Goal: Task Accomplishment & Management: Use online tool/utility

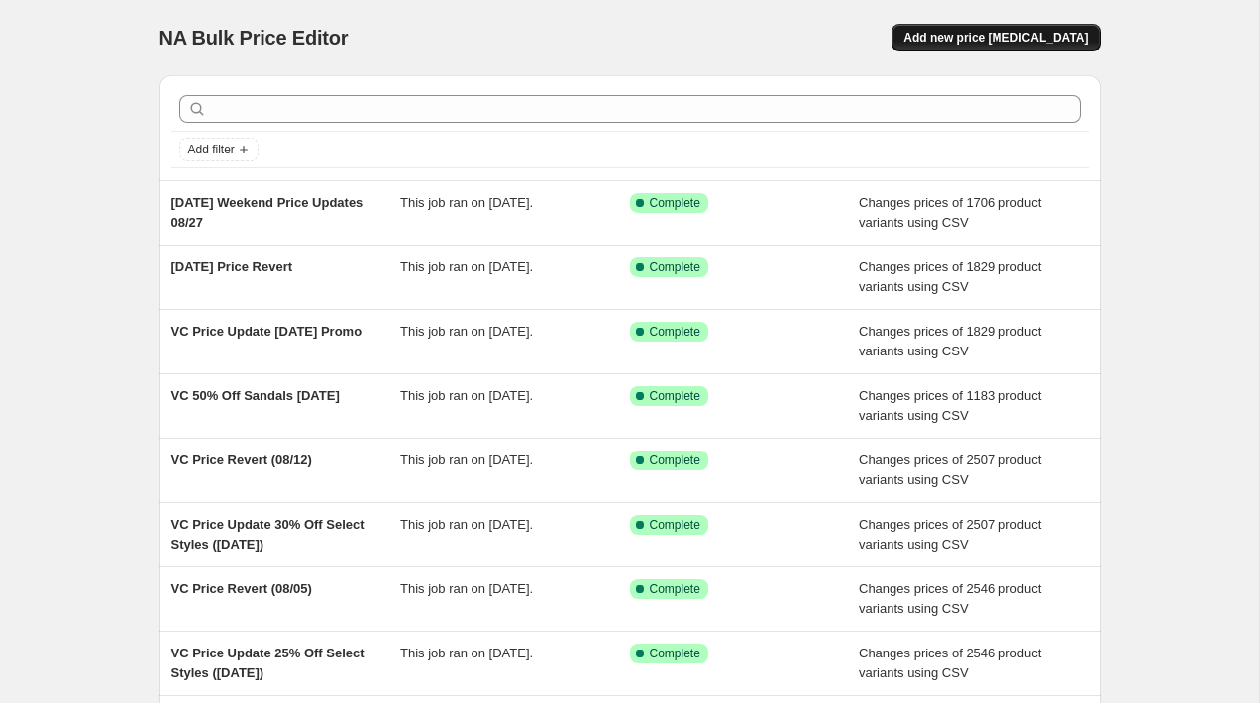
click at [1031, 42] on span "Add new price [MEDICAL_DATA]" at bounding box center [995, 38] width 184 height 16
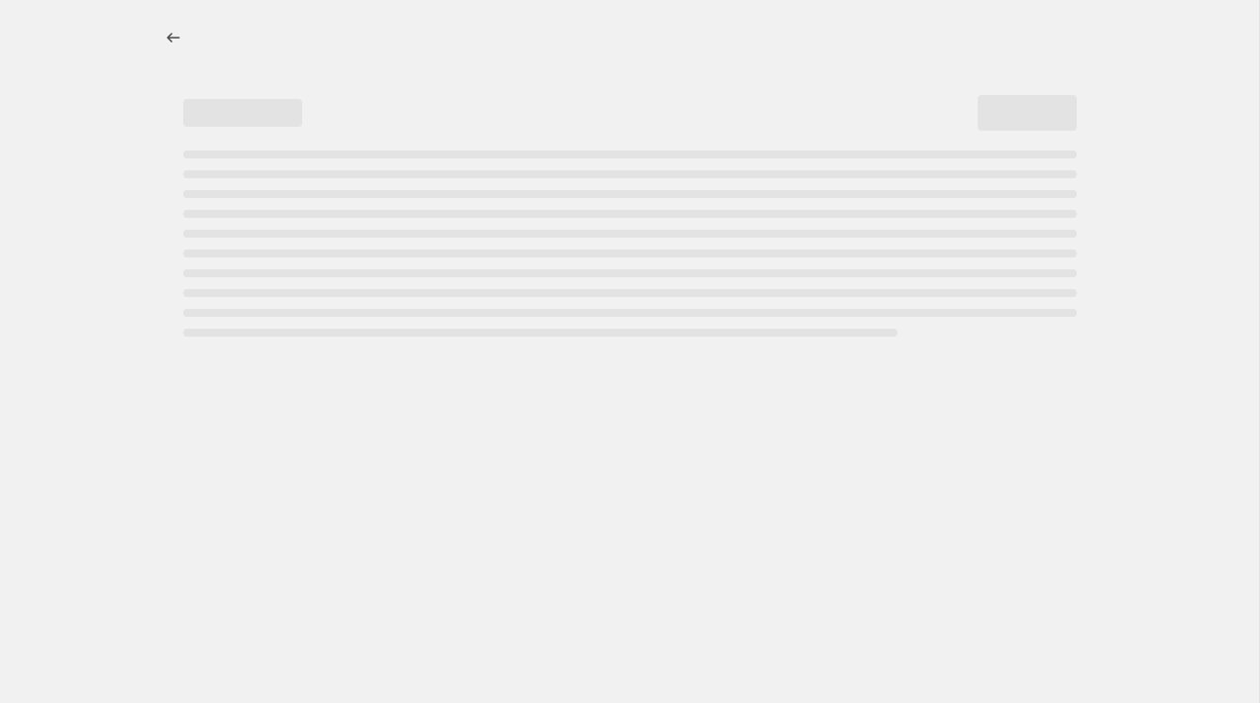
select select "percentage"
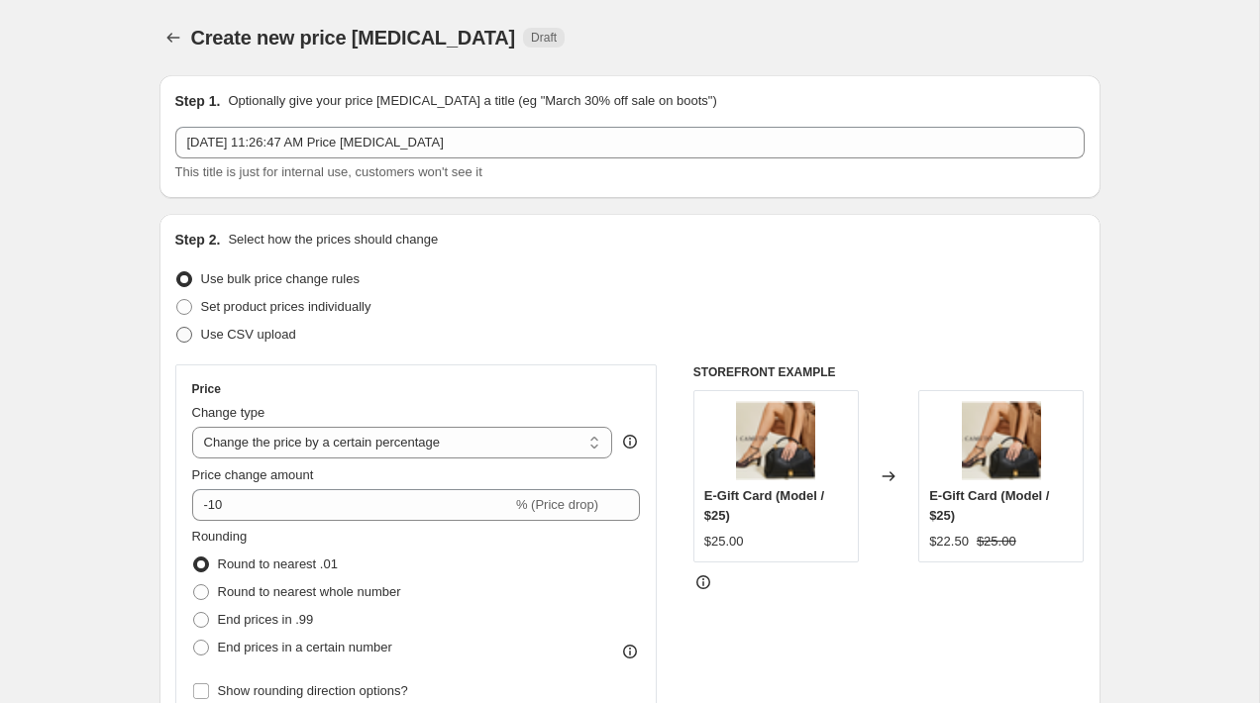
click at [198, 335] on label "Use CSV upload" at bounding box center [235, 335] width 121 height 28
click at [177, 328] on input "Use CSV upload" at bounding box center [176, 327] width 1 height 1
radio input "true"
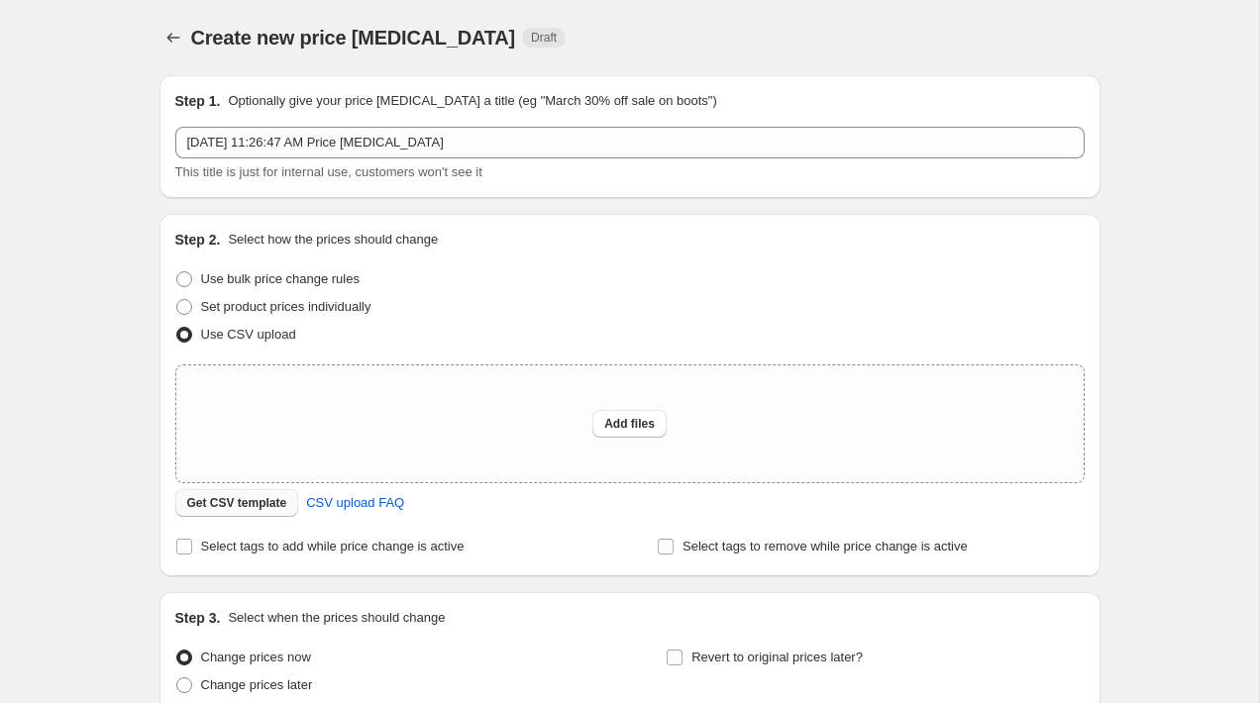
click at [267, 502] on span "Get CSV template" at bounding box center [237, 503] width 100 height 16
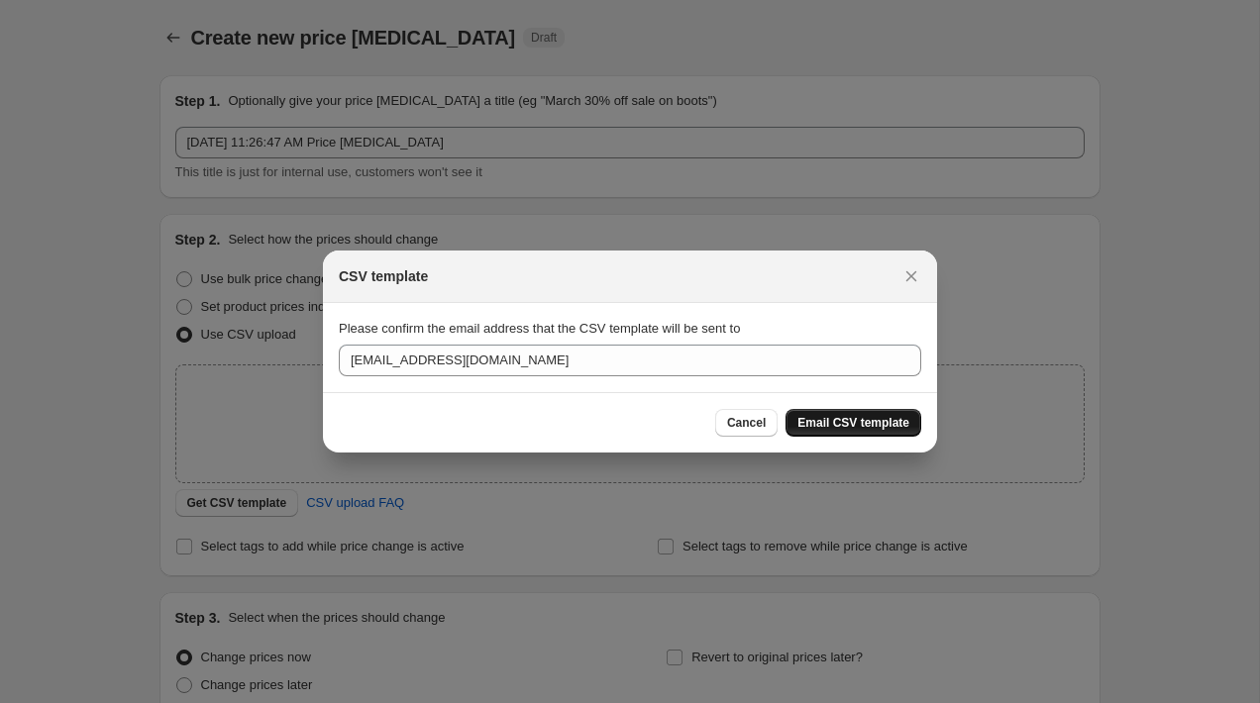
click at [861, 430] on span "Email CSV template" at bounding box center [853, 423] width 112 height 16
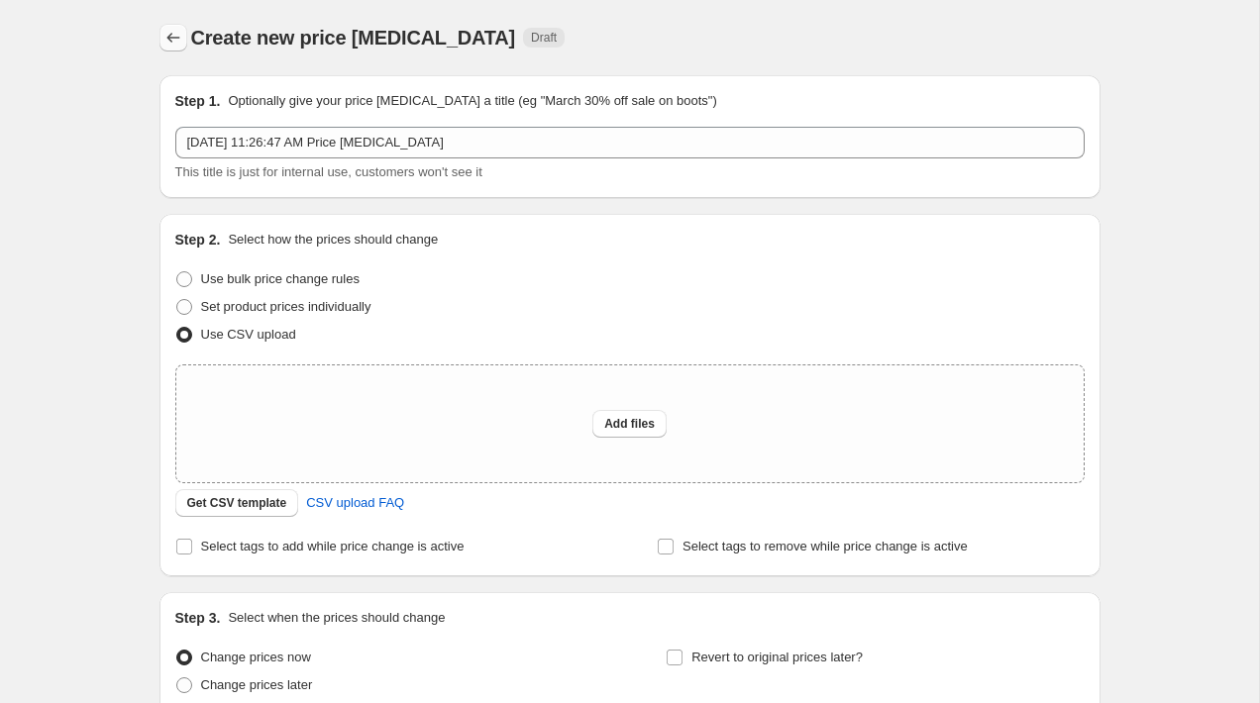
click at [172, 40] on icon "Price change jobs" at bounding box center [173, 38] width 20 height 20
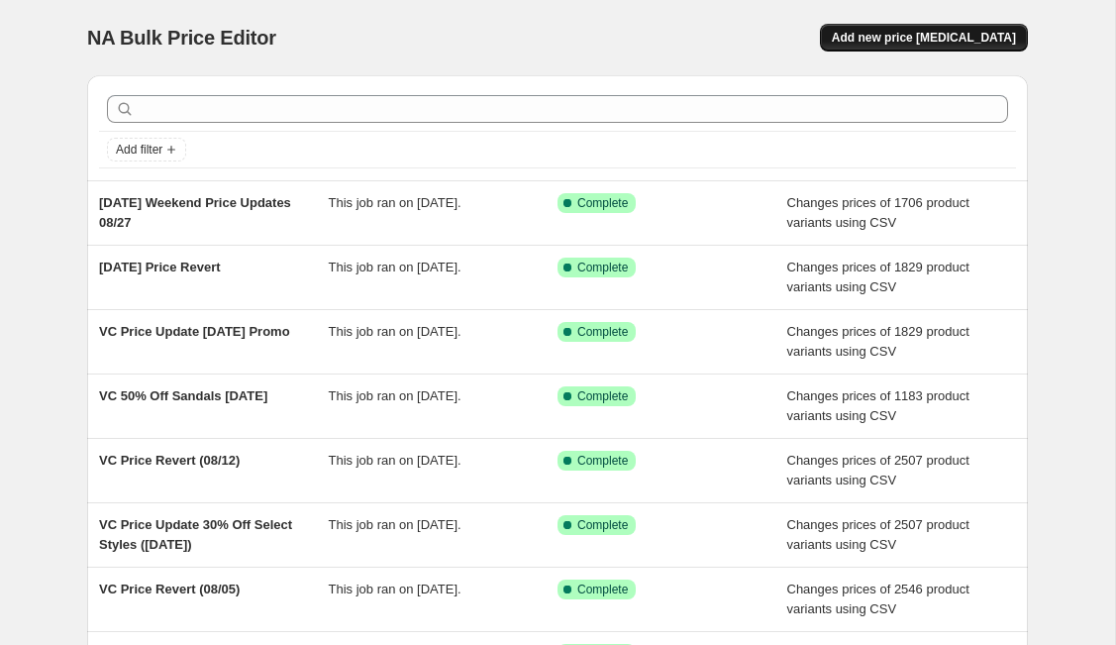
click at [934, 43] on span "Add new price [MEDICAL_DATA]" at bounding box center [924, 38] width 184 height 16
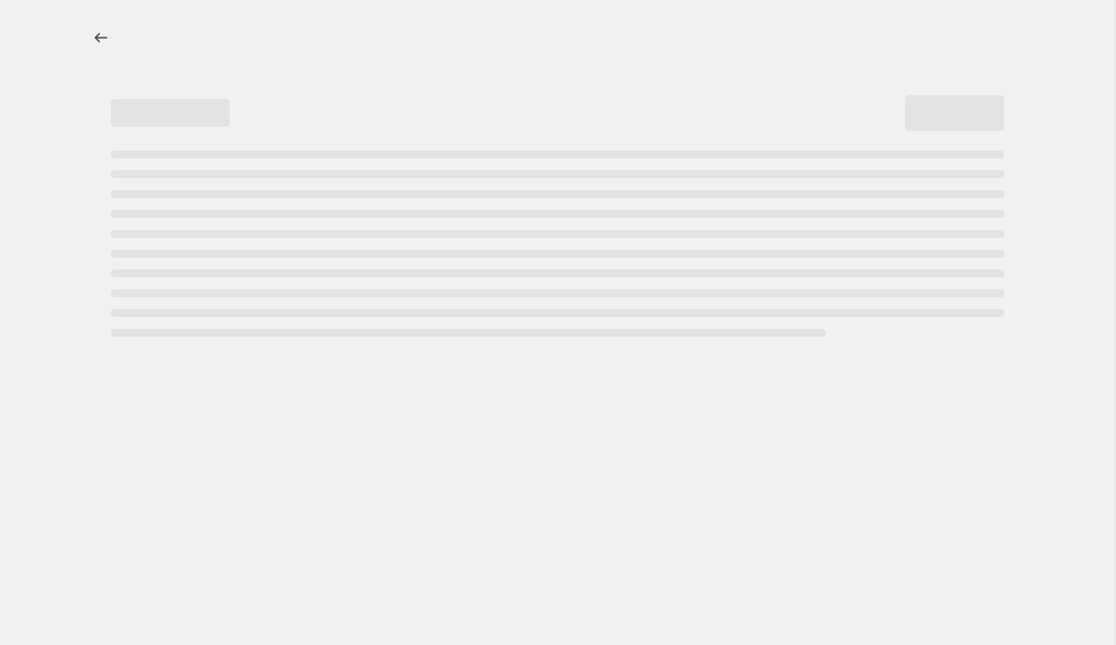
select select "percentage"
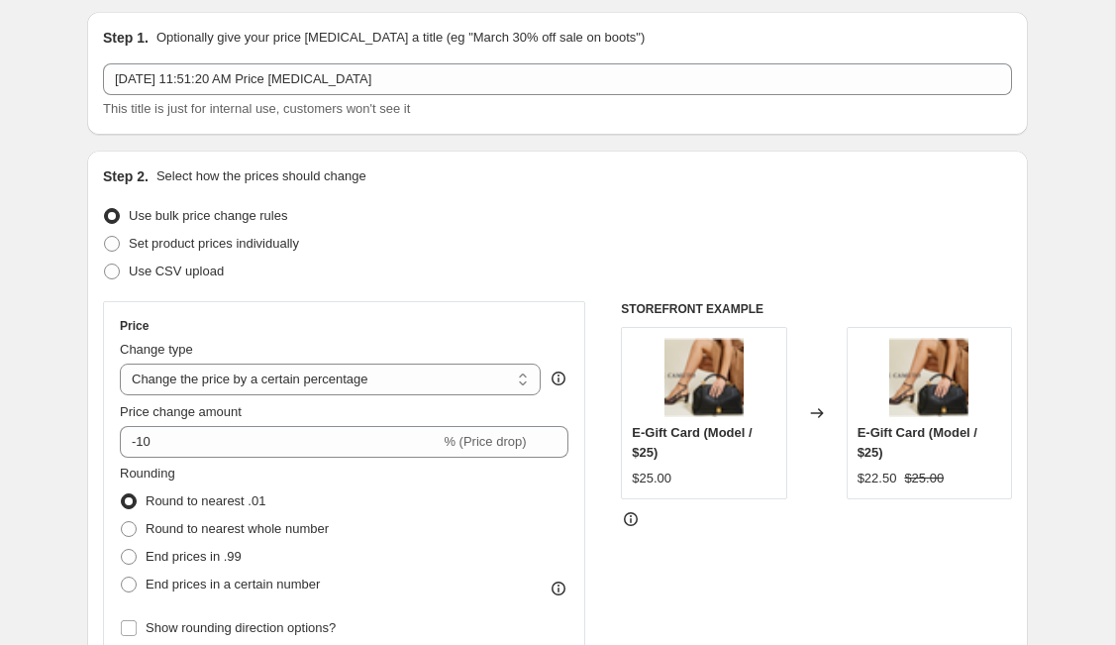
scroll to position [80, 0]
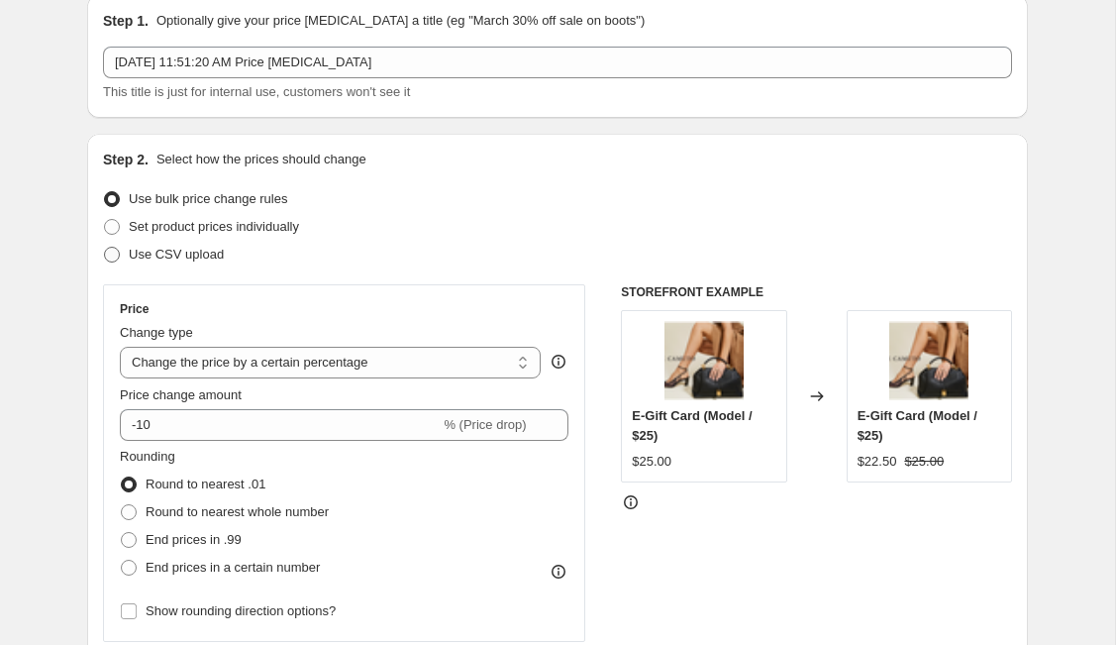
click at [192, 252] on span "Use CSV upload" at bounding box center [176, 254] width 95 height 15
click at [105, 248] on input "Use CSV upload" at bounding box center [104, 247] width 1 height 1
radio input "true"
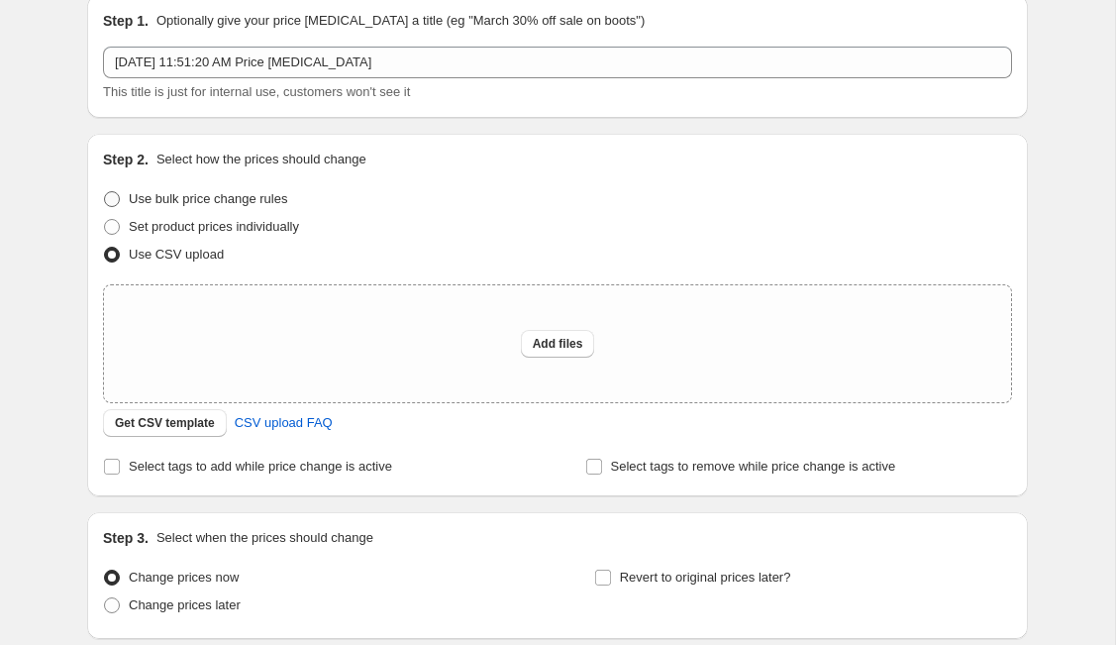
click at [209, 193] on span "Use bulk price change rules" at bounding box center [208, 198] width 158 height 15
click at [105, 192] on input "Use bulk price change rules" at bounding box center [104, 191] width 1 height 1
radio input "true"
select select "percentage"
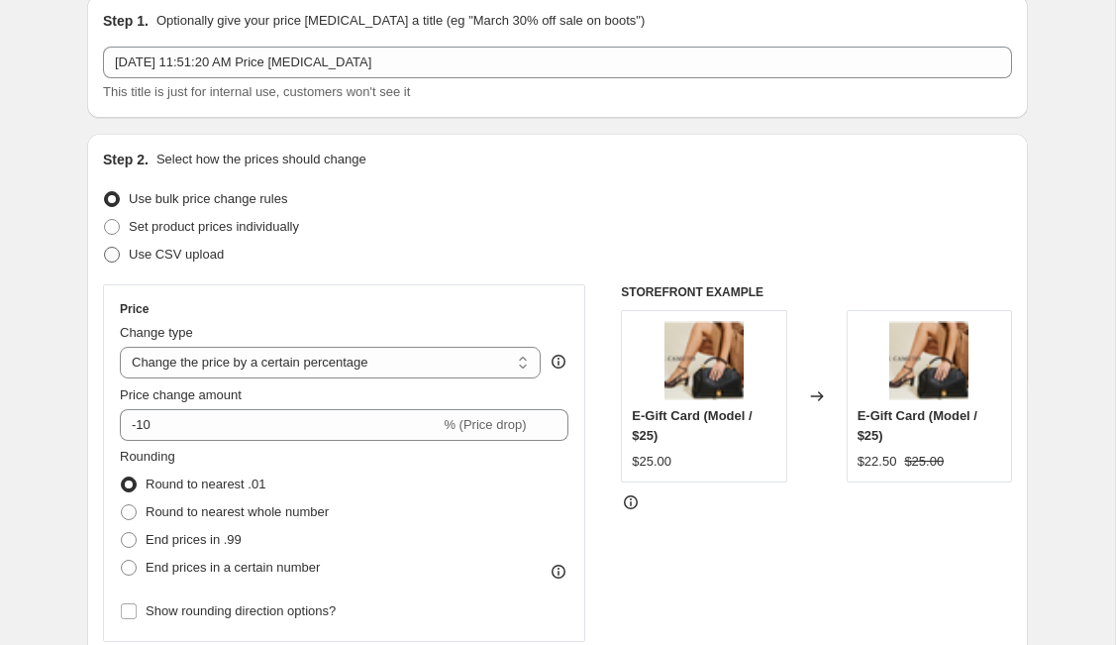
click at [186, 258] on span "Use CSV upload" at bounding box center [176, 254] width 95 height 15
click at [105, 248] on input "Use CSV upload" at bounding box center [104, 247] width 1 height 1
radio input "true"
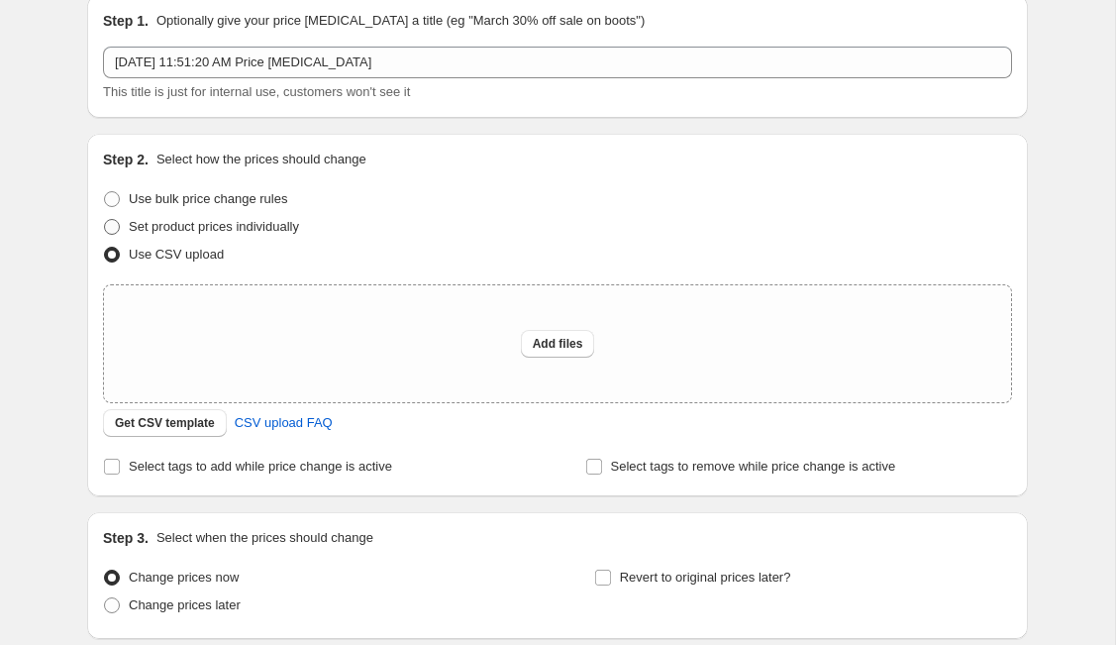
scroll to position [0, 0]
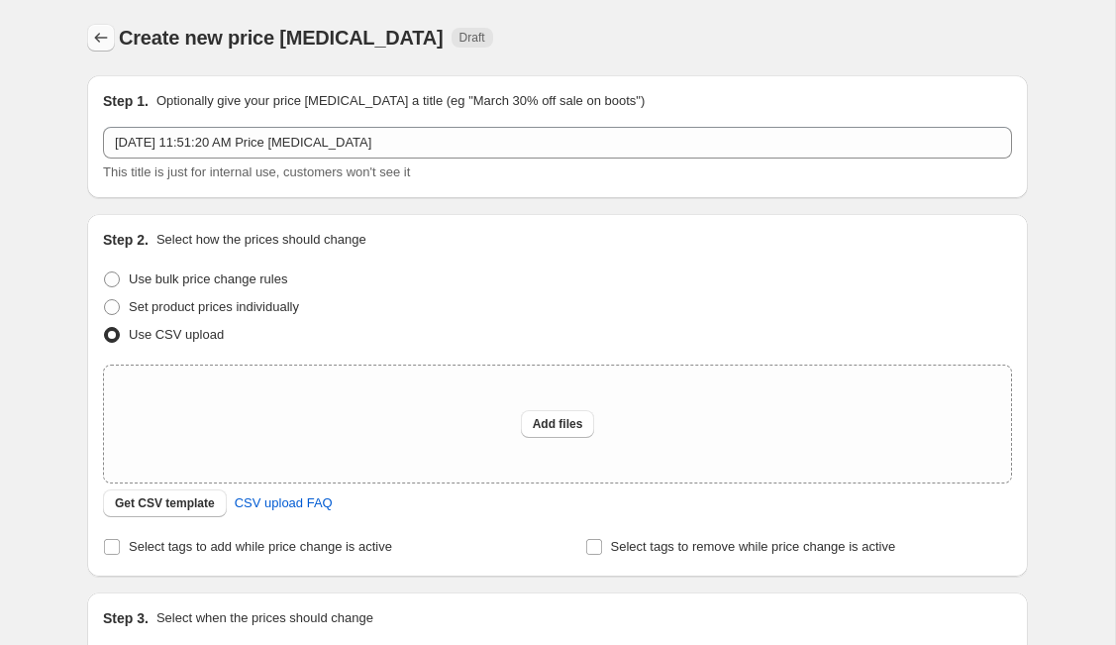
click at [106, 35] on icon "Price change jobs" at bounding box center [101, 38] width 20 height 20
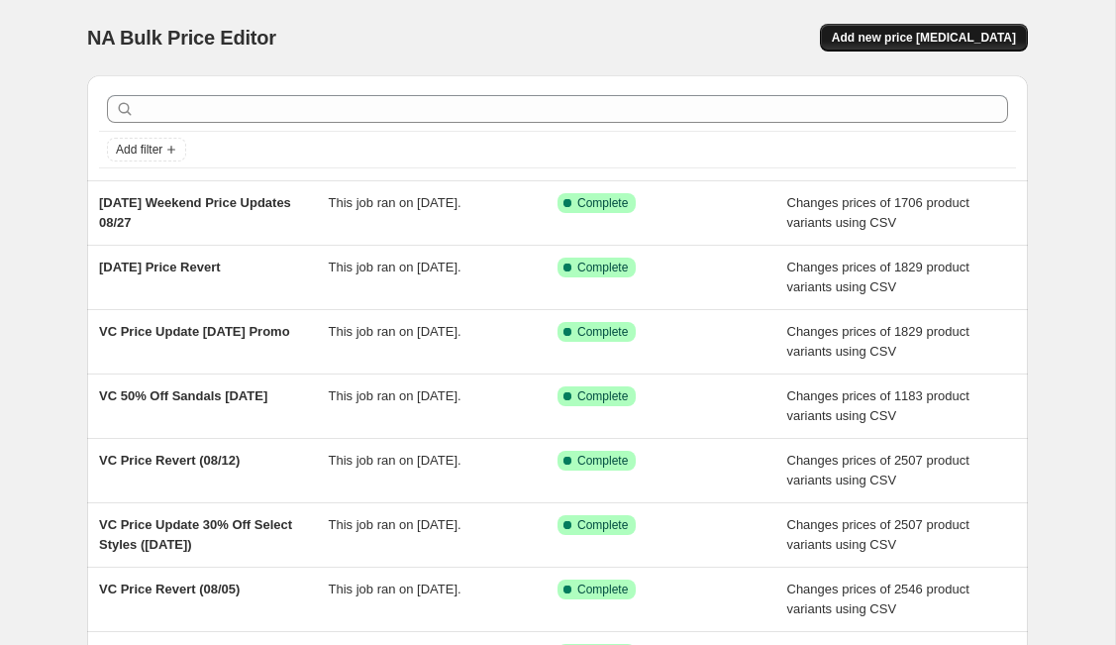
click at [934, 40] on span "Add new price [MEDICAL_DATA]" at bounding box center [924, 38] width 184 height 16
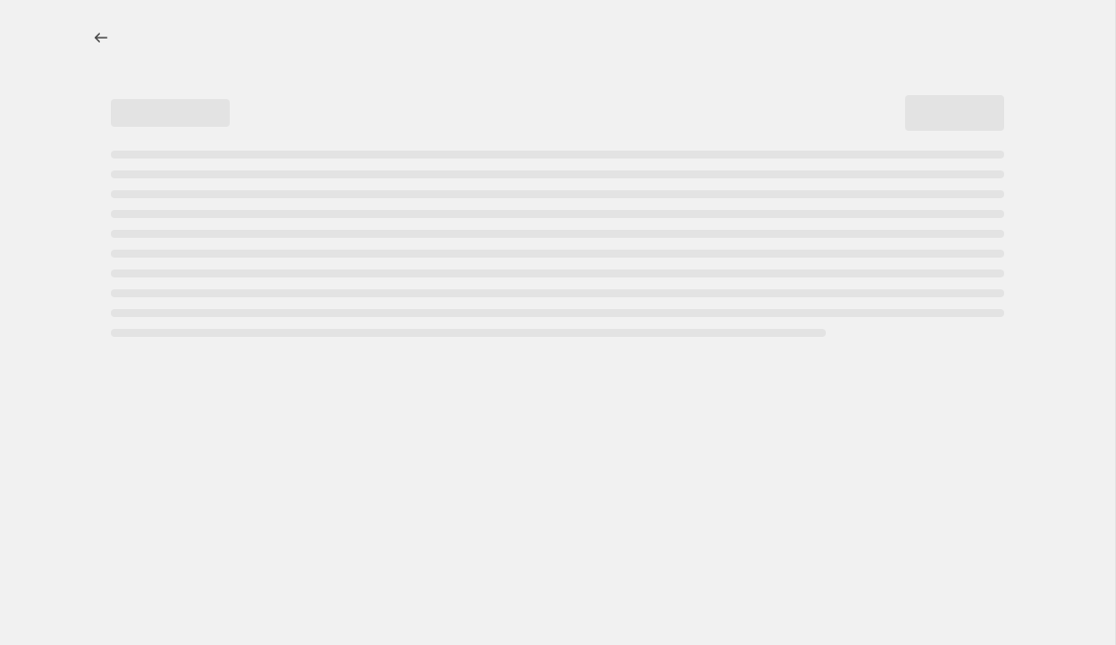
select select "percentage"
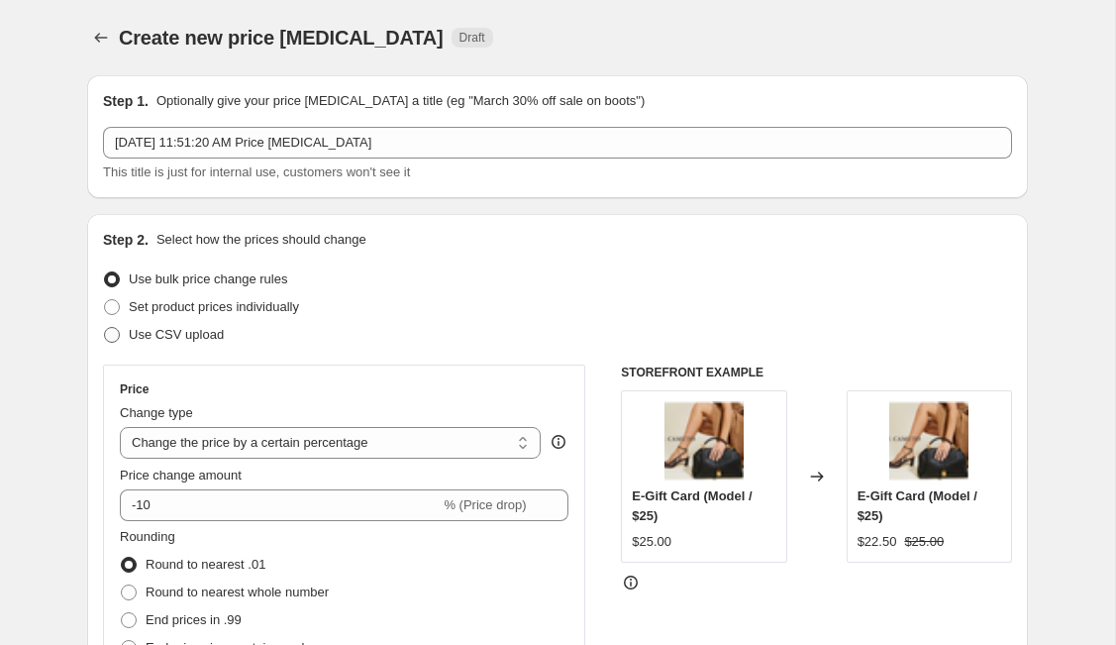
click at [163, 329] on span "Use CSV upload" at bounding box center [176, 334] width 95 height 15
click at [105, 328] on input "Use CSV upload" at bounding box center [104, 327] width 1 height 1
radio input "true"
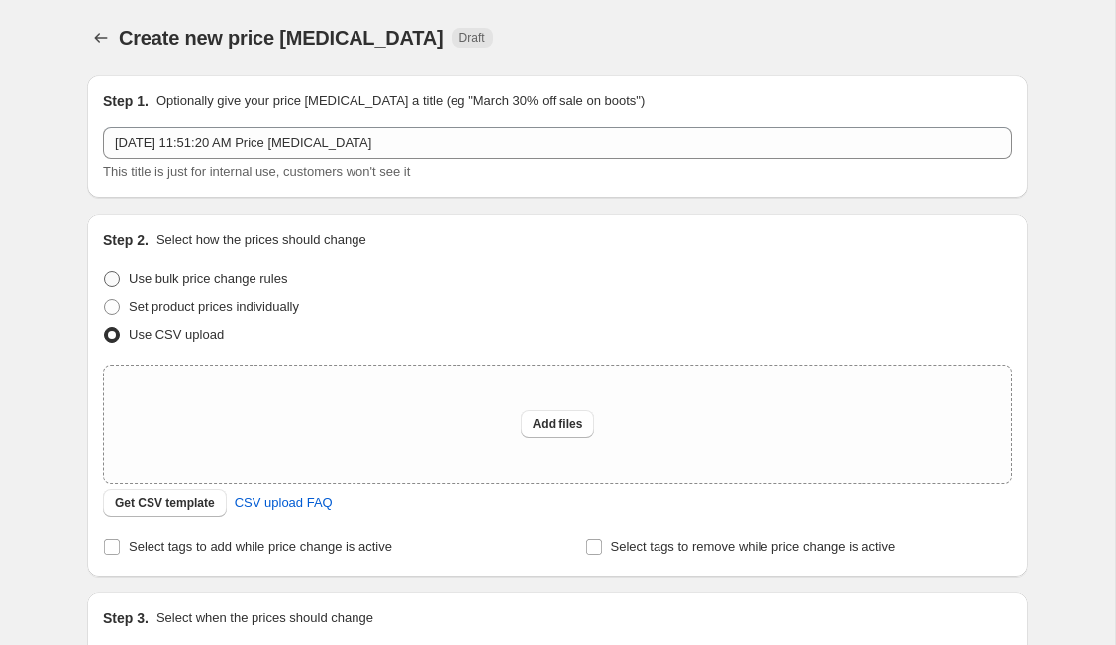
click at [241, 284] on span "Use bulk price change rules" at bounding box center [208, 278] width 158 height 15
click at [105, 272] on input "Use bulk price change rules" at bounding box center [104, 271] width 1 height 1
radio input "true"
select select "percentage"
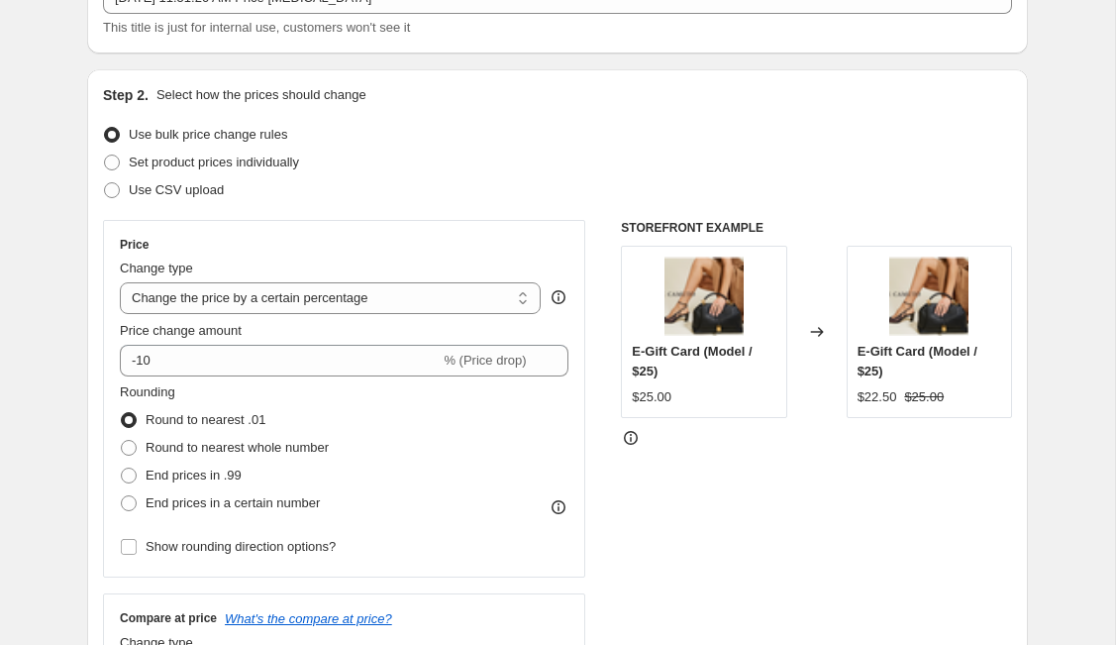
scroll to position [192, 0]
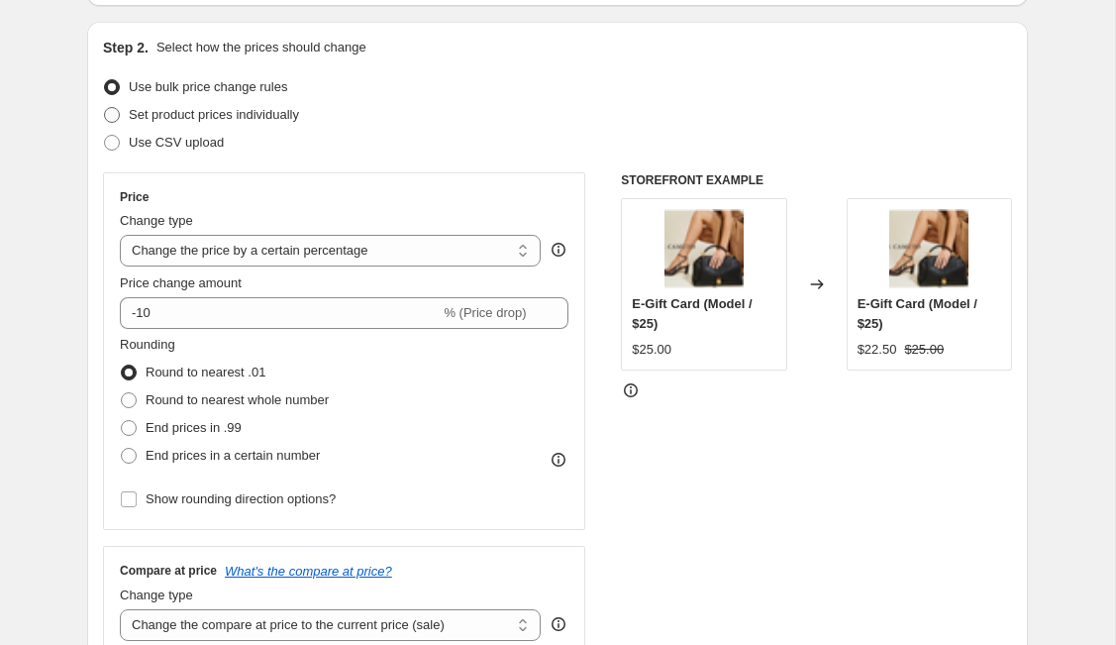
click at [264, 115] on span "Set product prices individually" at bounding box center [214, 114] width 170 height 15
click at [105, 108] on input "Set product prices individually" at bounding box center [104, 107] width 1 height 1
radio input "true"
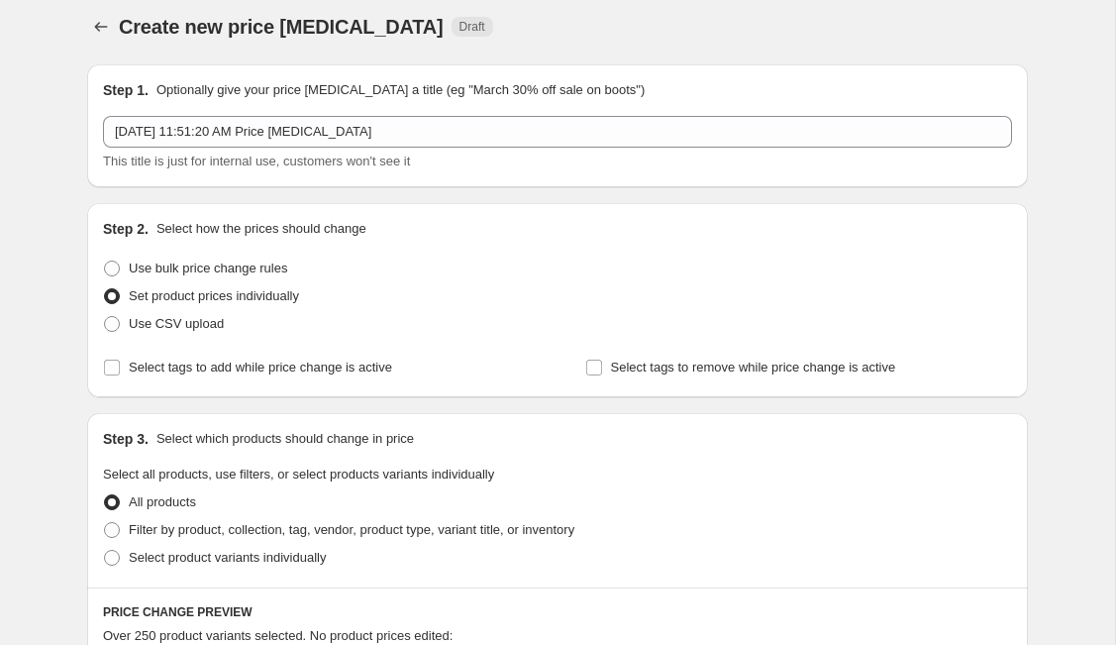
scroll to position [0, 0]
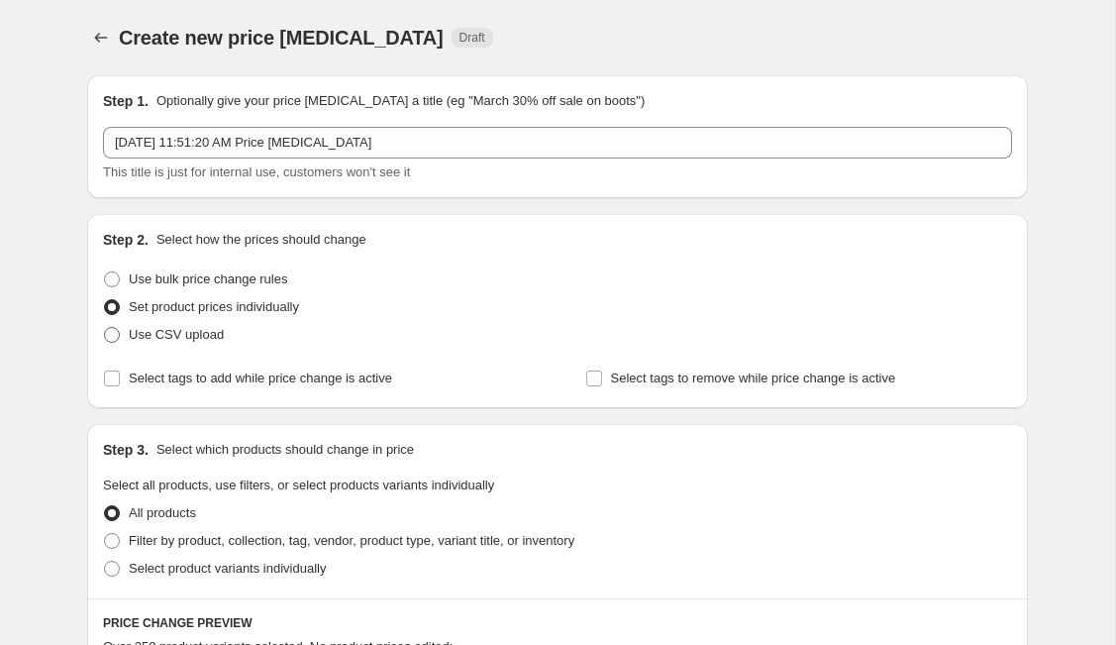
click at [130, 335] on span "Use CSV upload" at bounding box center [176, 334] width 95 height 15
click at [105, 328] on input "Use CSV upload" at bounding box center [104, 327] width 1 height 1
radio input "true"
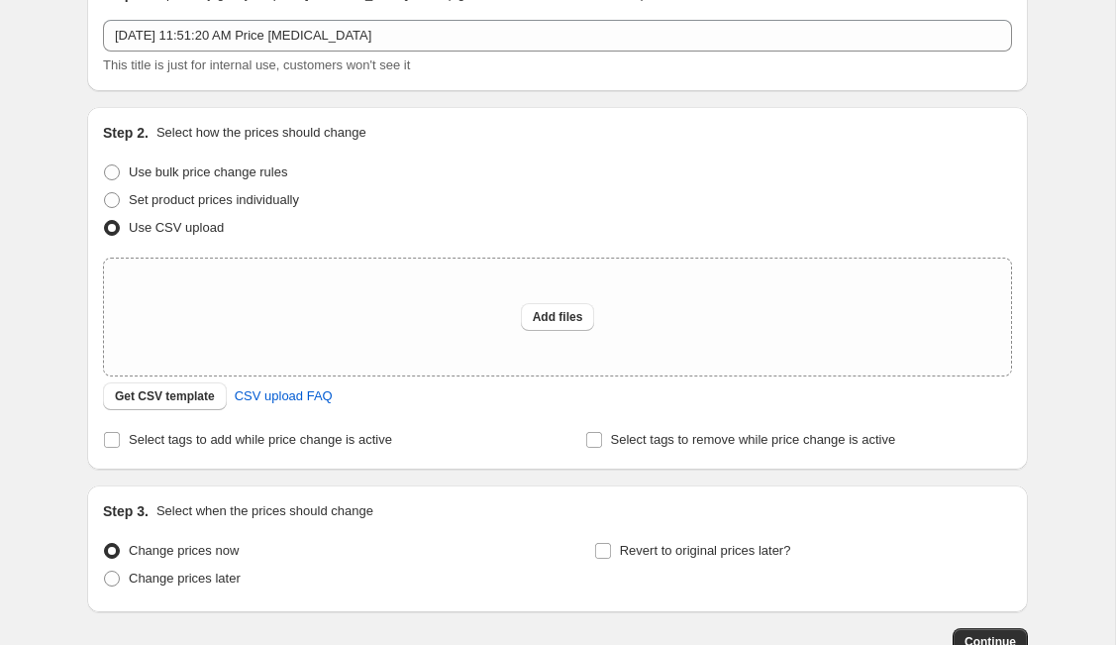
scroll to position [111, 0]
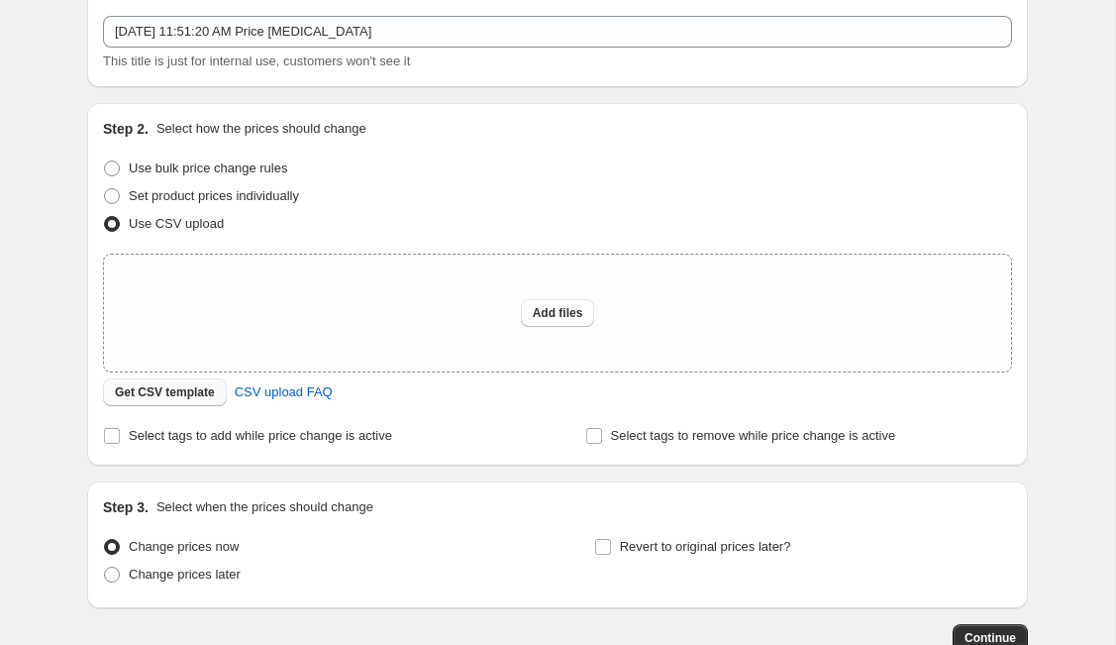
click at [156, 404] on button "Get CSV template" at bounding box center [165, 392] width 124 height 28
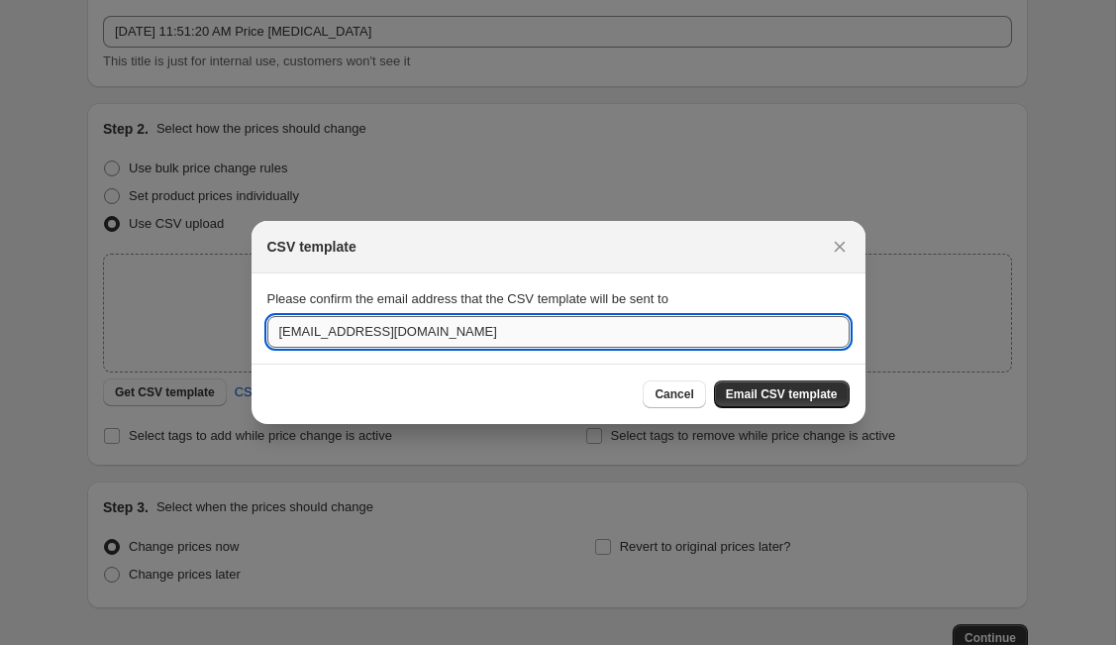
click at [502, 335] on input "[EMAIL_ADDRESS][DOMAIN_NAME]" at bounding box center [558, 332] width 582 height 32
click at [737, 288] on section "Please confirm the email address that the CSV template will be sent to [EMAIL_A…" at bounding box center [559, 317] width 614 height 89
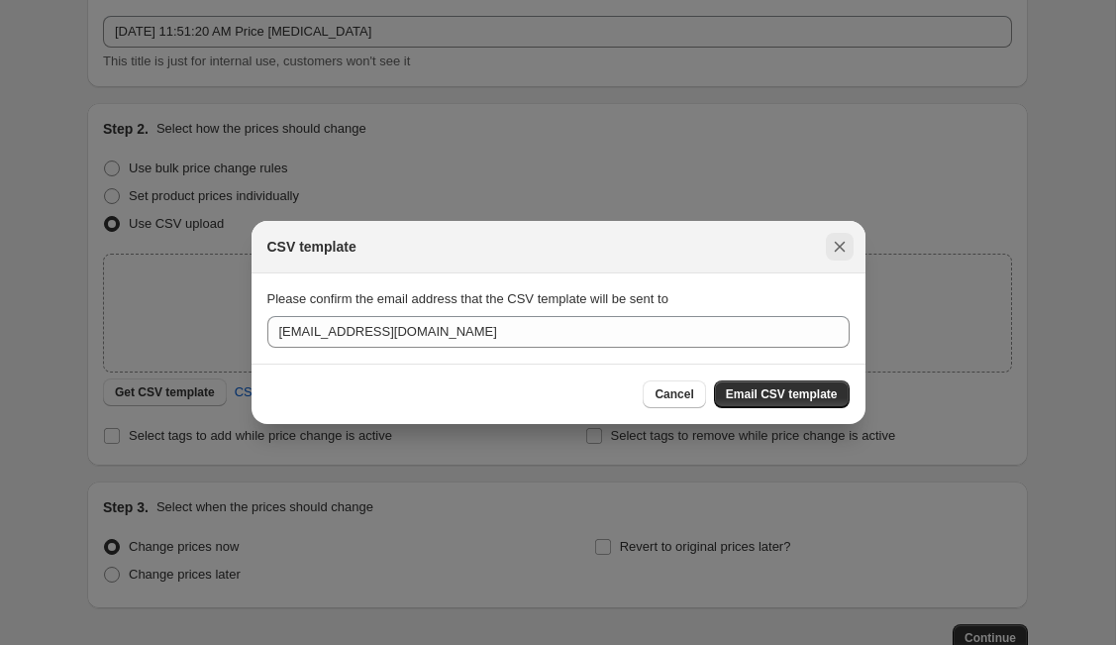
click at [841, 254] on icon "Close" at bounding box center [840, 247] width 20 height 20
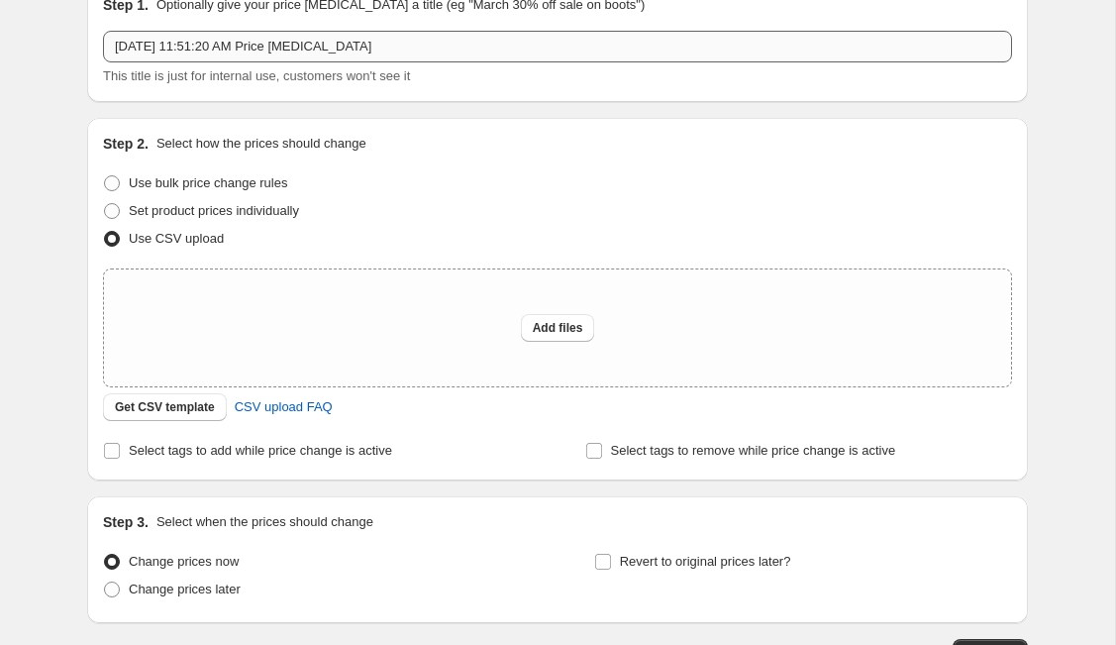
scroll to position [117, 0]
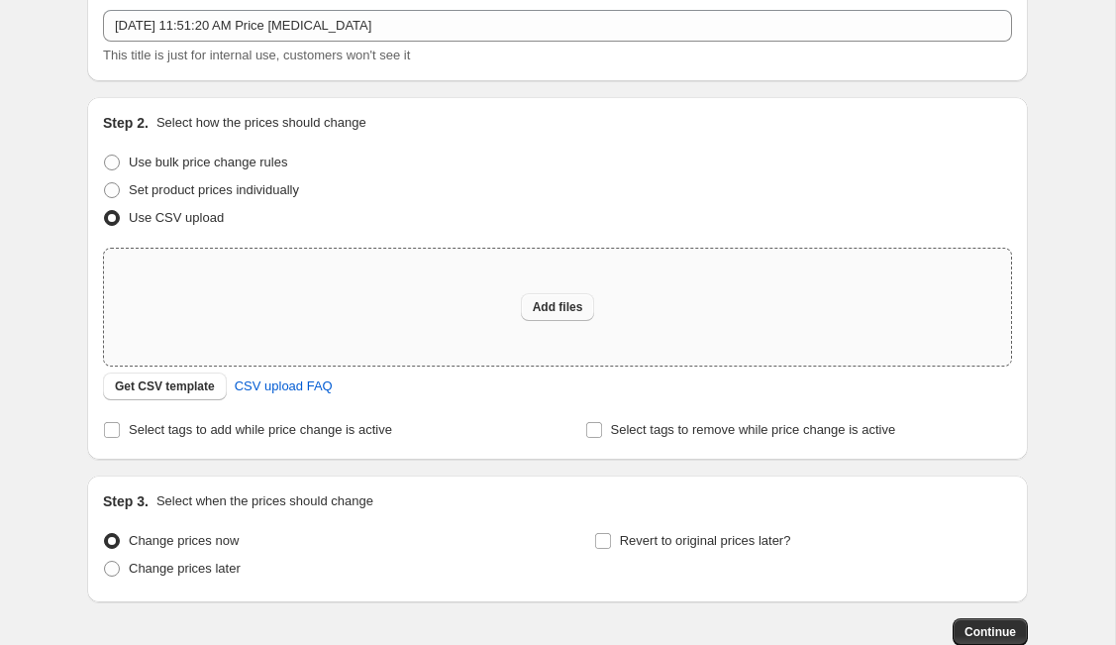
click at [525, 305] on button "Add files" at bounding box center [558, 307] width 74 height 28
type input "C:\fakepath\VC DBI 9.3 Price Revert.csv"
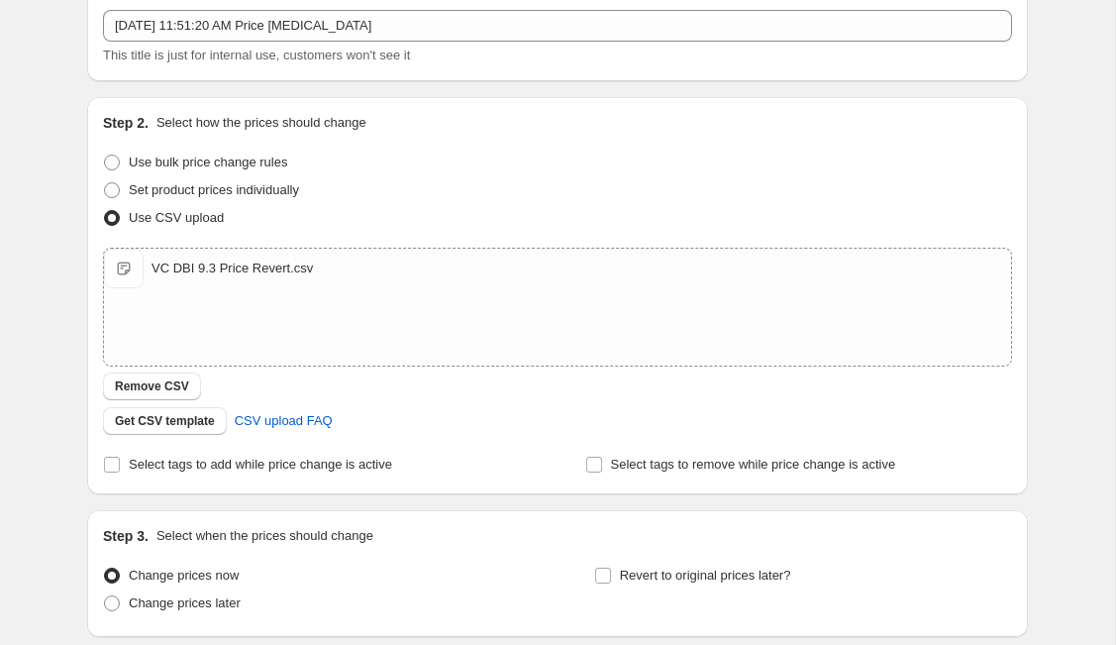
scroll to position [273, 0]
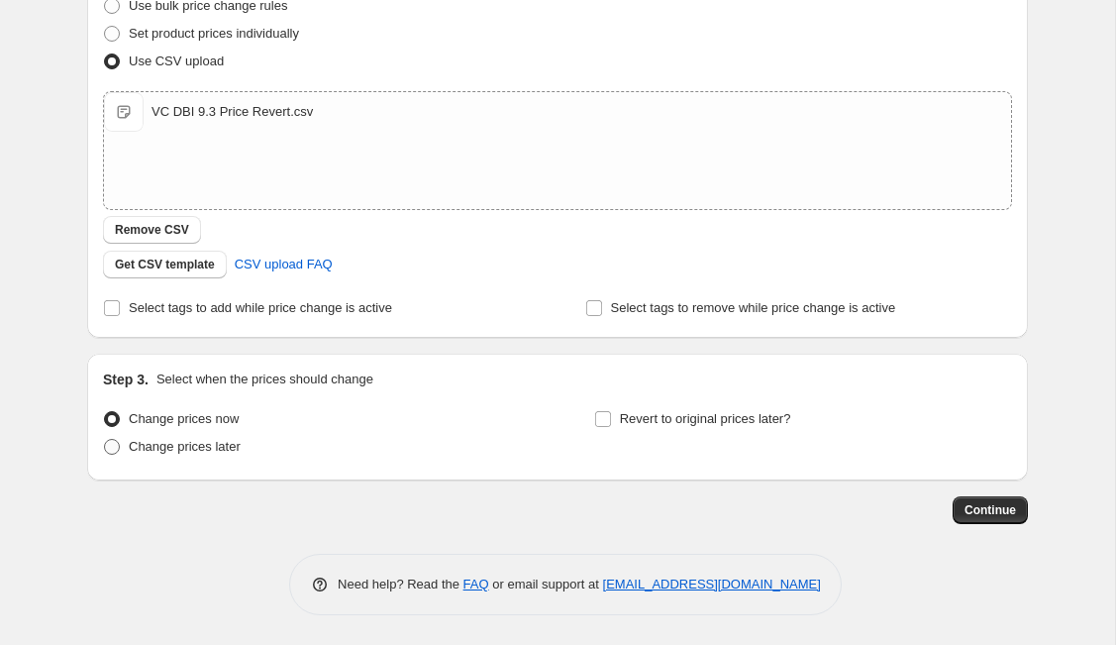
click at [205, 453] on span "Change prices later" at bounding box center [185, 446] width 112 height 15
click at [105, 440] on input "Change prices later" at bounding box center [104, 439] width 1 height 1
radio input "true"
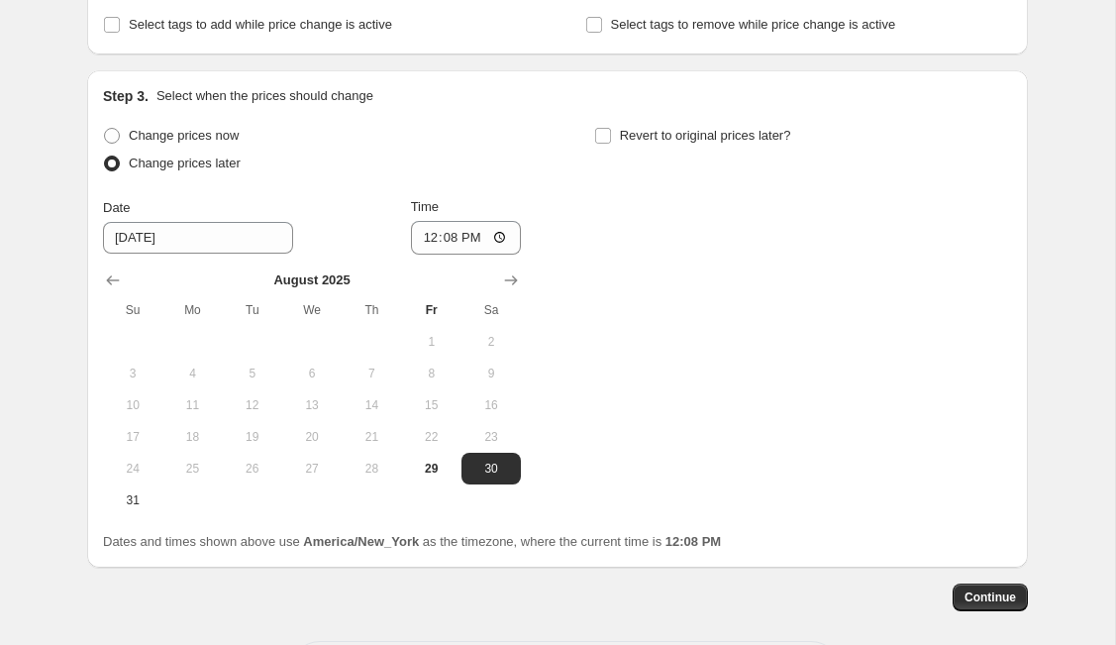
scroll to position [586, 0]
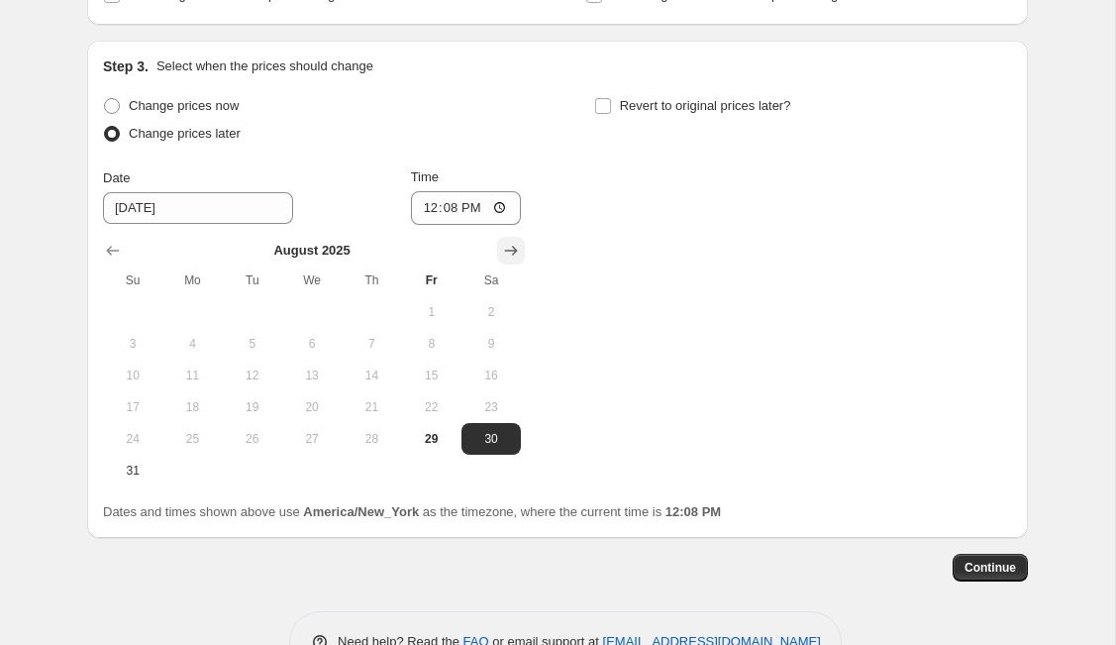
click at [505, 249] on icon "Show next month, September 2025" at bounding box center [511, 251] width 20 height 20
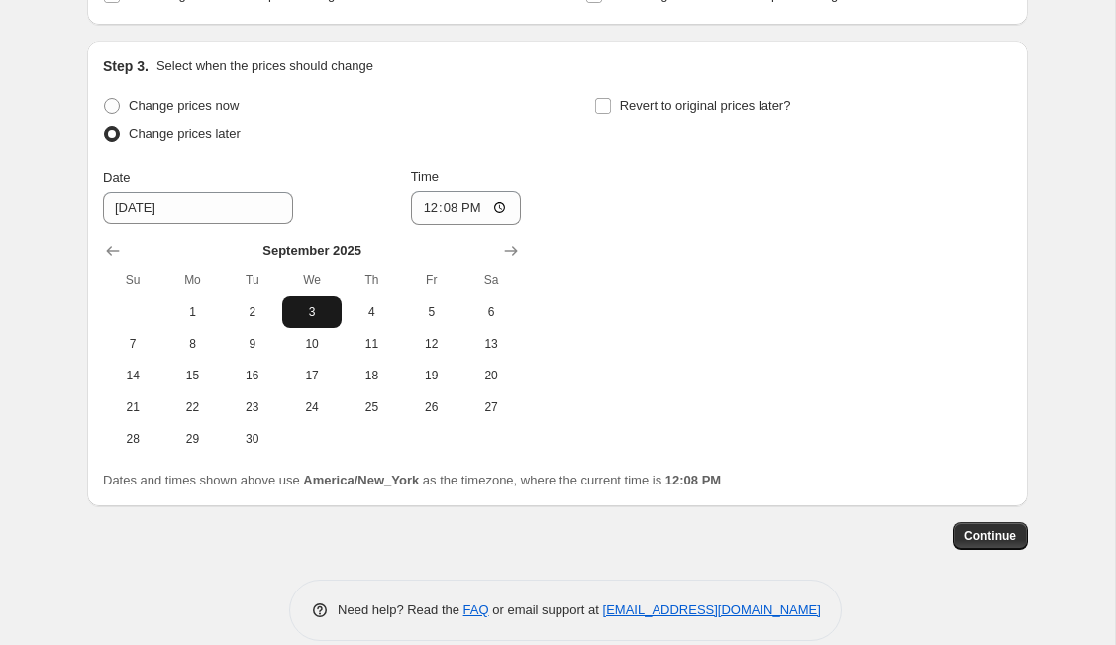
click at [308, 316] on span "3" at bounding box center [312, 312] width 44 height 16
type input "[DATE]"
click at [425, 205] on input "12:08" at bounding box center [466, 208] width 111 height 34
click at [501, 213] on input "12:08" at bounding box center [466, 208] width 111 height 34
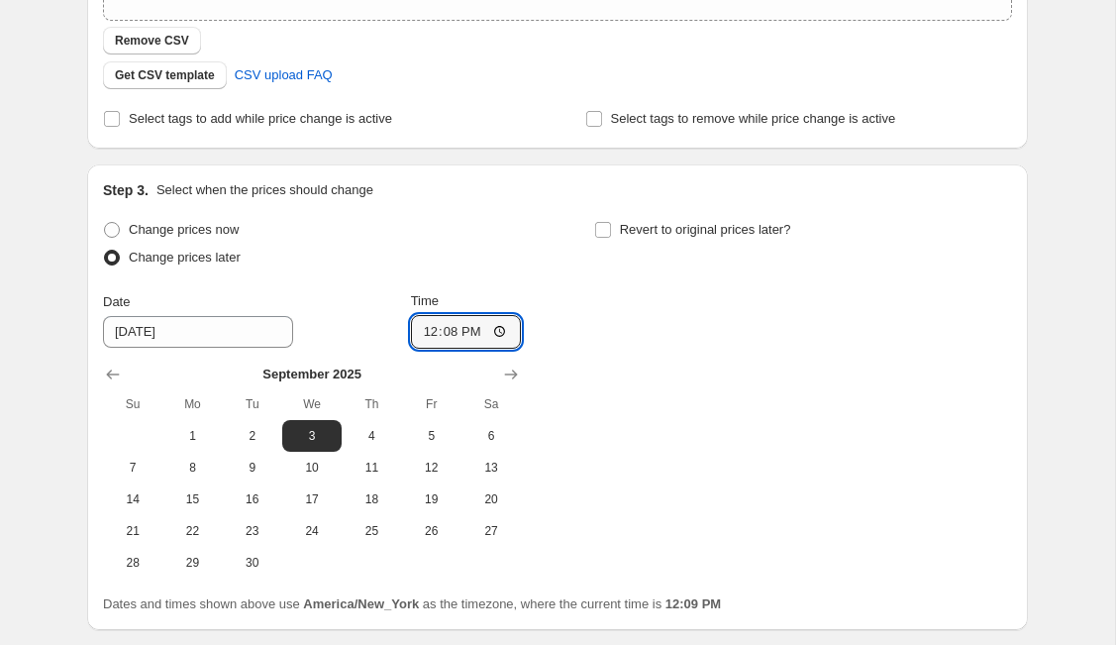
scroll to position [612, 0]
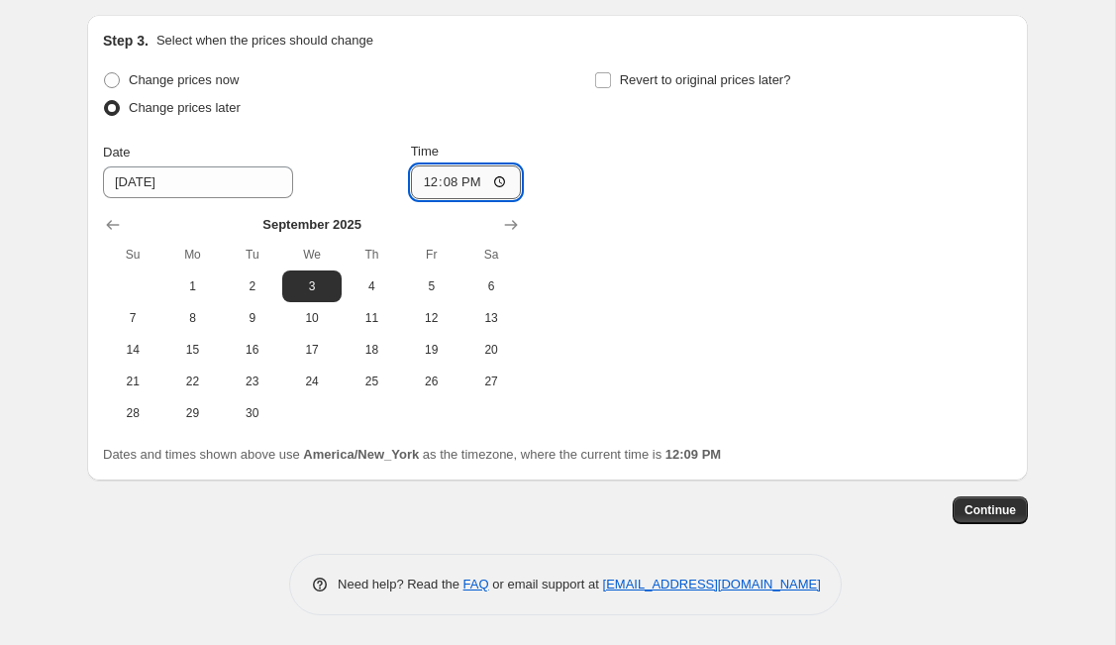
click at [507, 184] on input "12:08" at bounding box center [466, 182] width 111 height 34
type input "09:10"
click at [620, 205] on div "Change prices now Change prices later Date [DATE] Time 09:[DATE] Mo Tu We Th Fr…" at bounding box center [557, 247] width 909 height 362
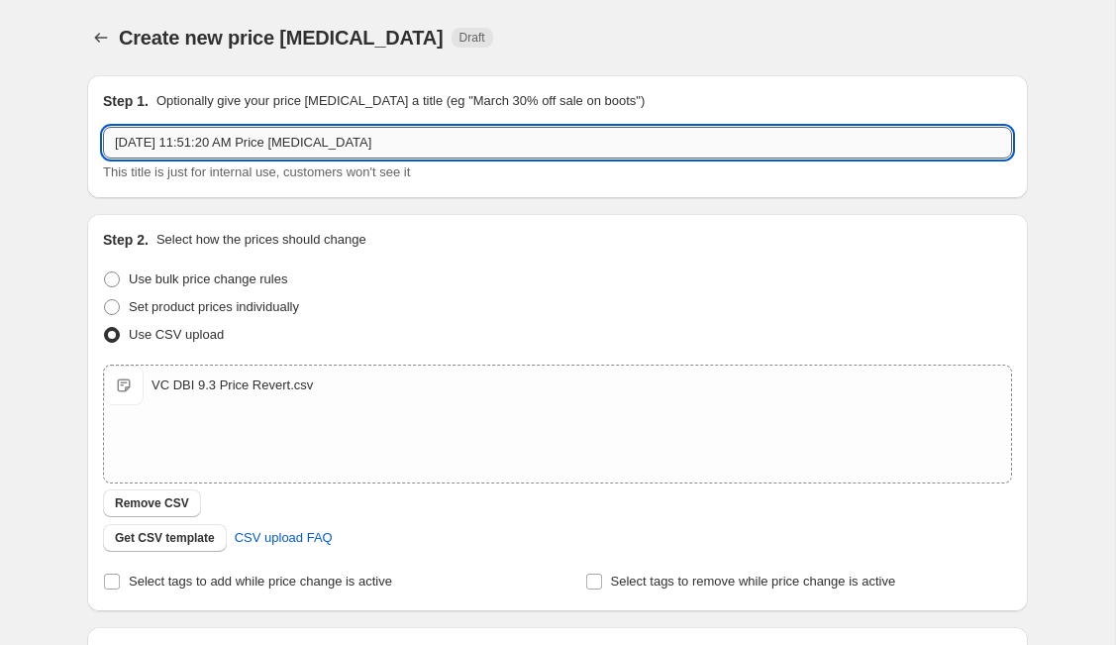
click at [808, 145] on input "[DATE] 11:51:20 AM Price [MEDICAL_DATA]" at bounding box center [557, 143] width 909 height 32
type input "S"
type input "Post-LDW 9/3 Price Update"
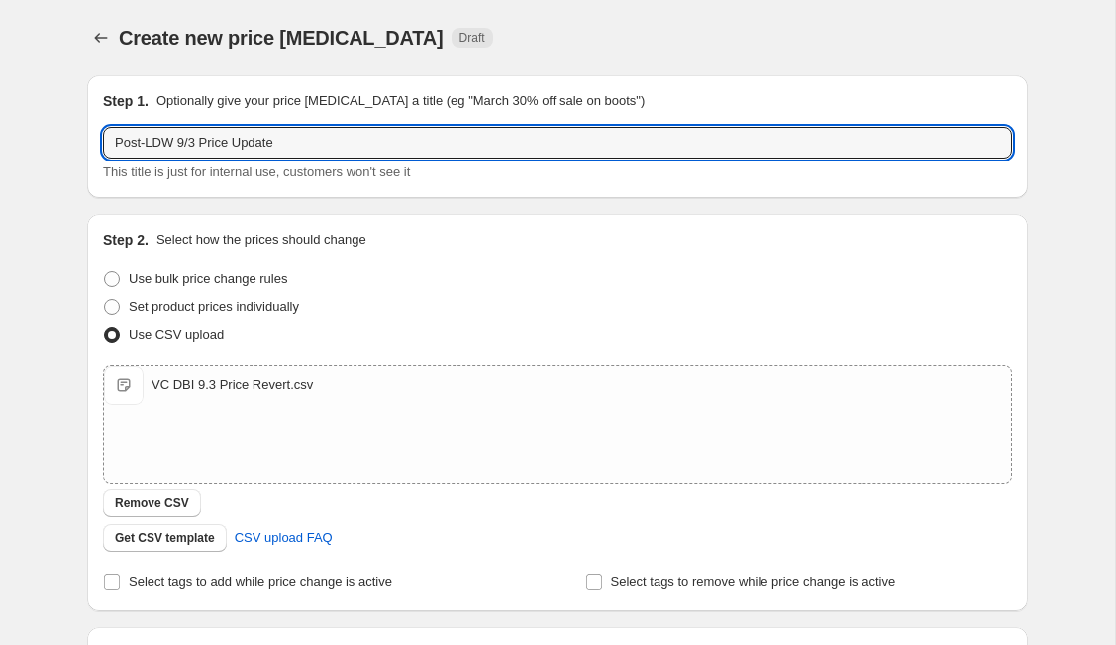
click at [834, 91] on div "Step 1. Optionally give your price [MEDICAL_DATA] a title (eg "March 30% off sa…" at bounding box center [557, 101] width 909 height 20
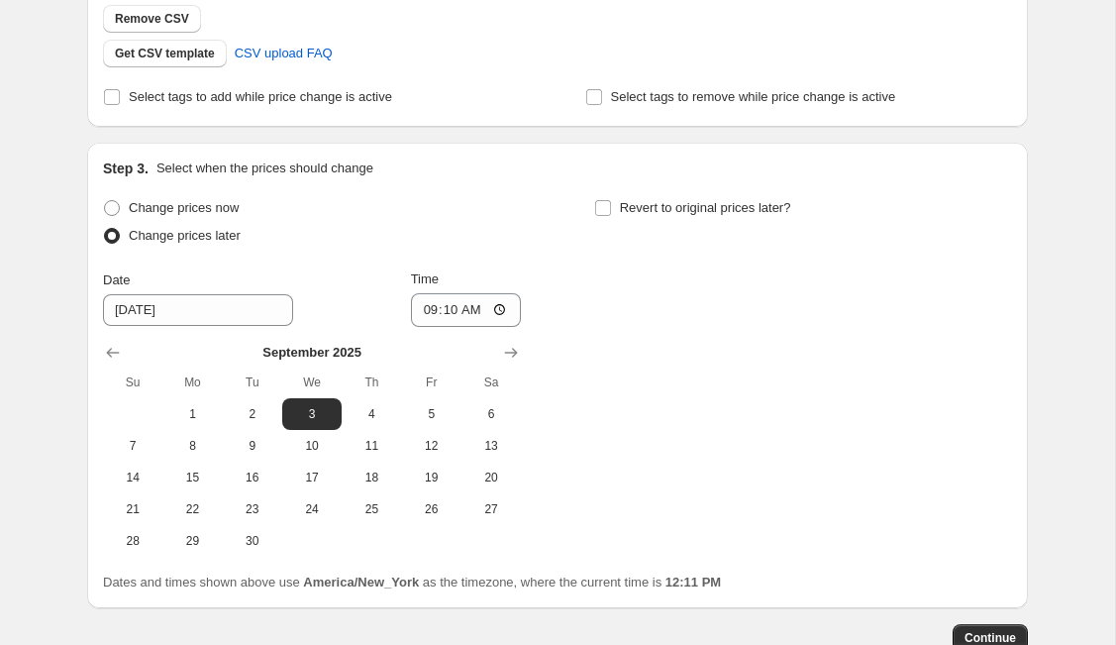
scroll to position [612, 0]
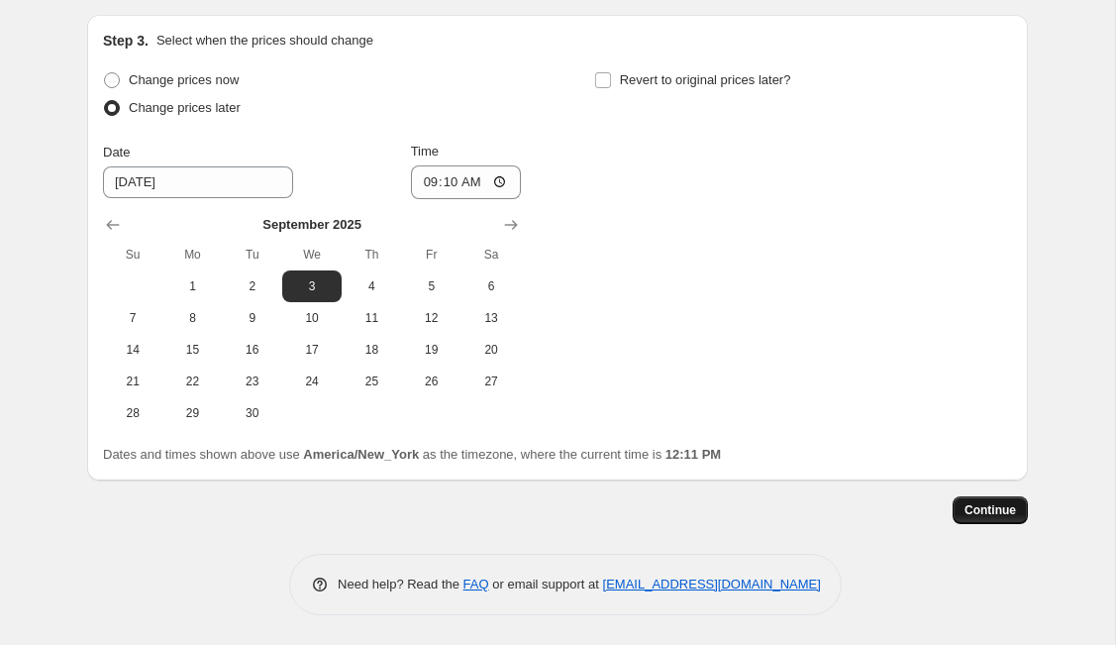
click at [934, 506] on span "Continue" at bounding box center [990, 510] width 51 height 16
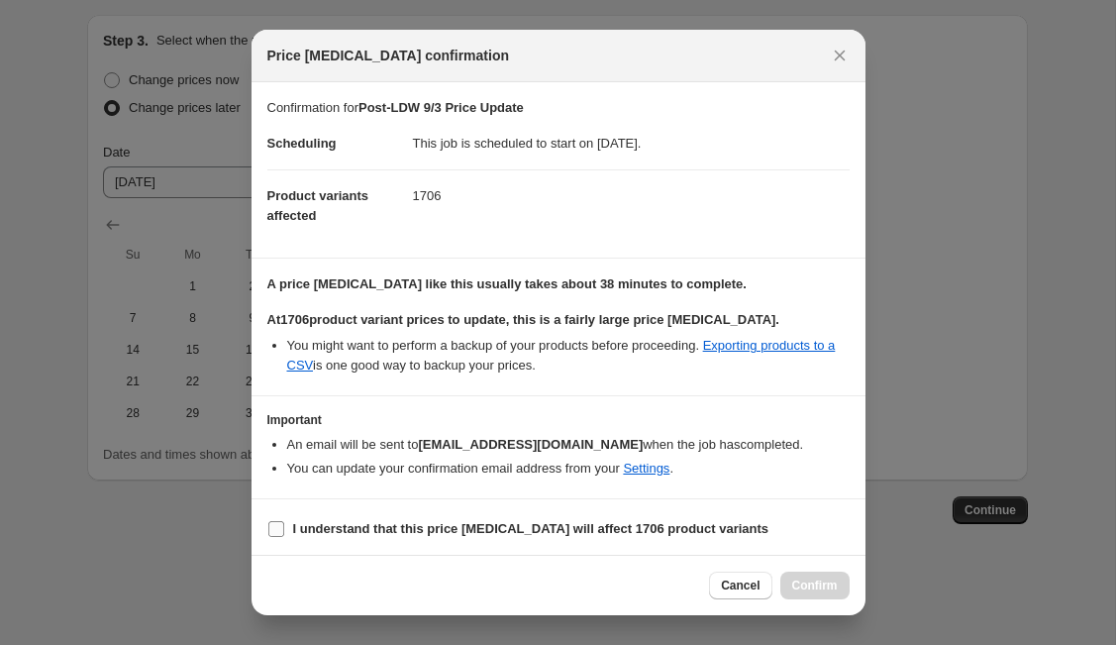
click at [360, 537] on span "I understand that this price [MEDICAL_DATA] will affect 1706 product variants" at bounding box center [531, 529] width 476 height 20
click at [284, 537] on input "I understand that this price [MEDICAL_DATA] will affect 1706 product variants" at bounding box center [276, 529] width 16 height 16
checkbox input "true"
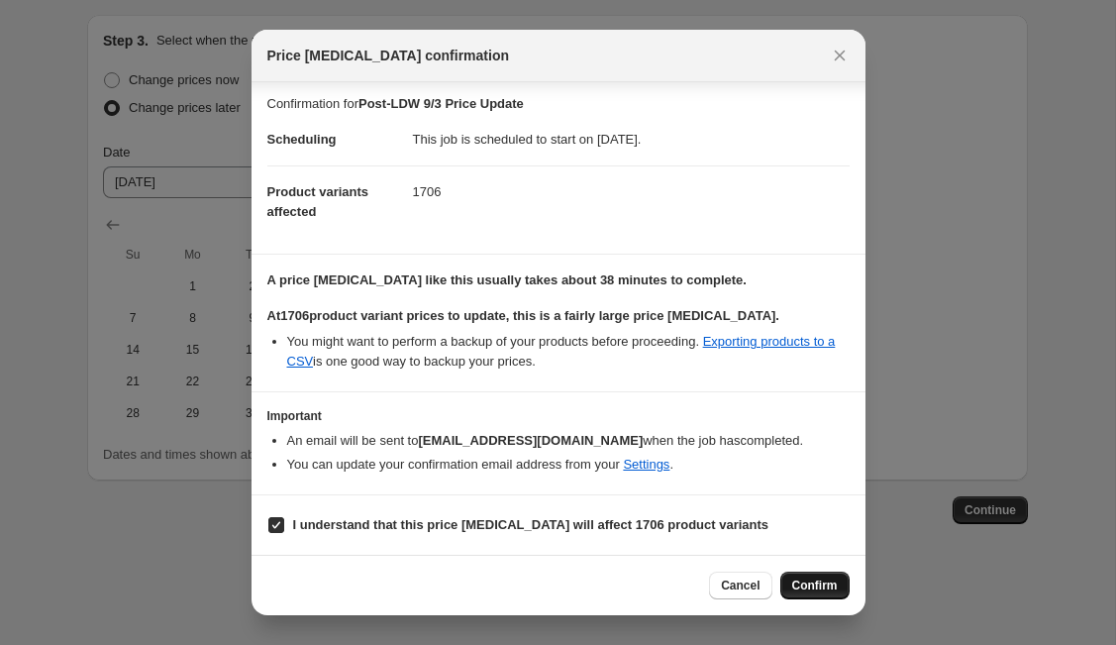
click at [820, 588] on span "Confirm" at bounding box center [815, 585] width 46 height 16
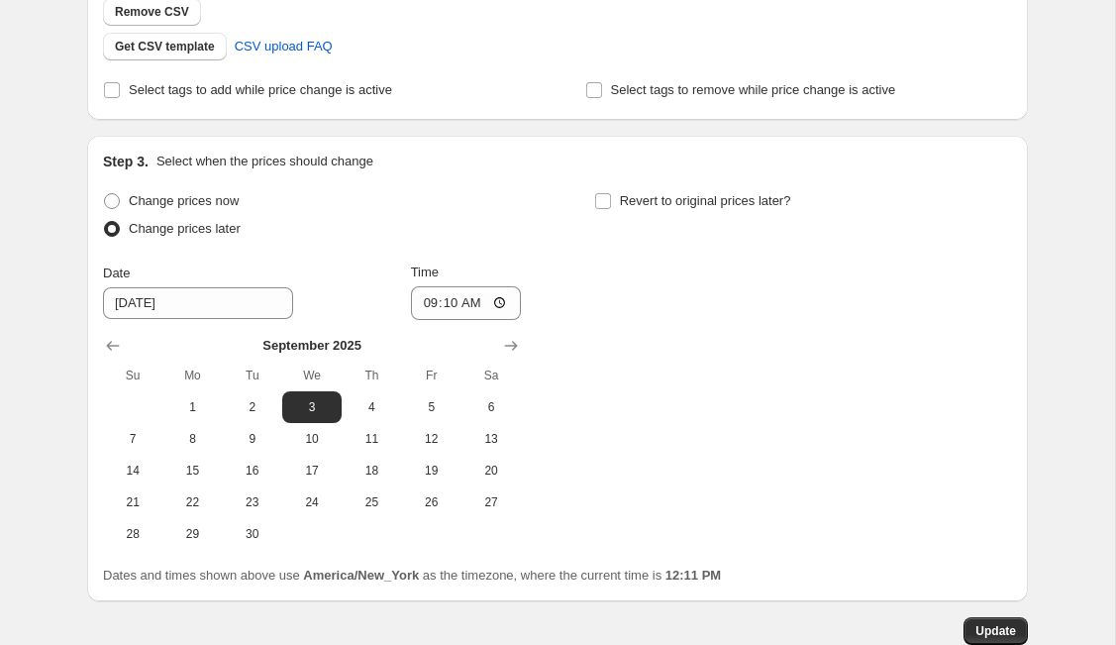
scroll to position [733, 0]
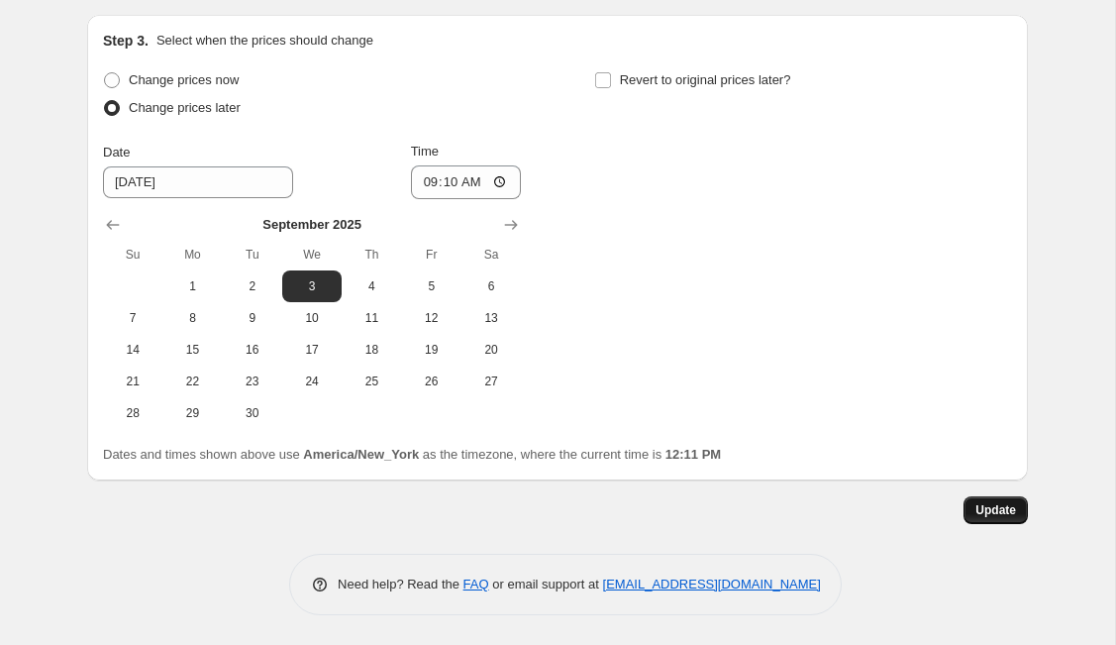
click at [934, 512] on span "Update" at bounding box center [995, 510] width 41 height 16
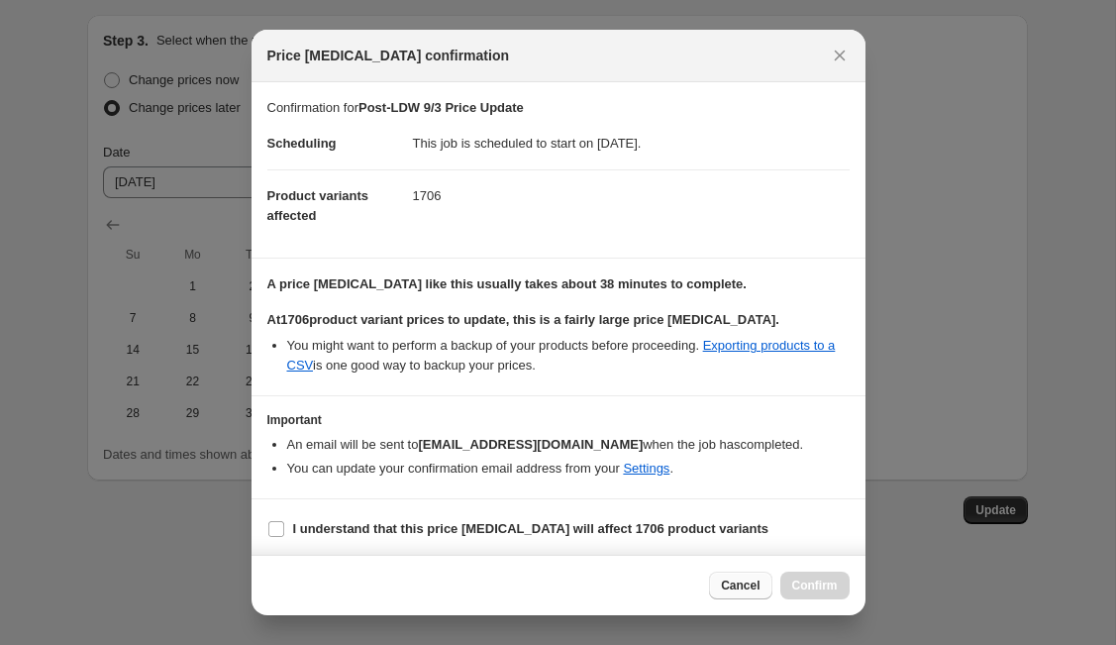
click at [724, 575] on button "Cancel" at bounding box center [740, 585] width 62 height 28
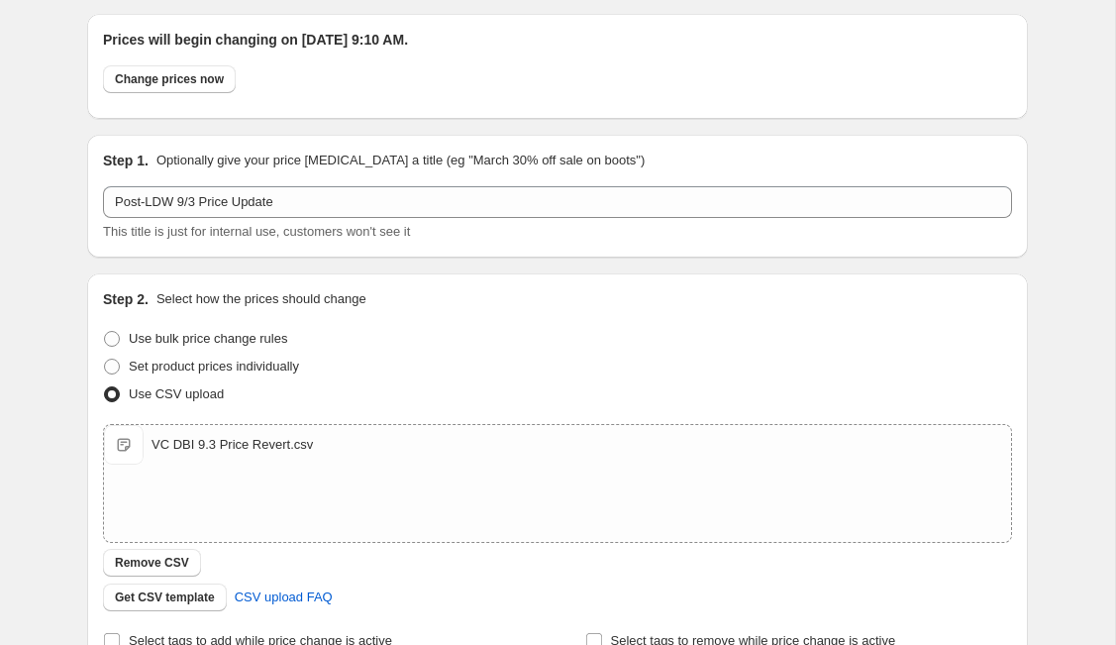
scroll to position [0, 0]
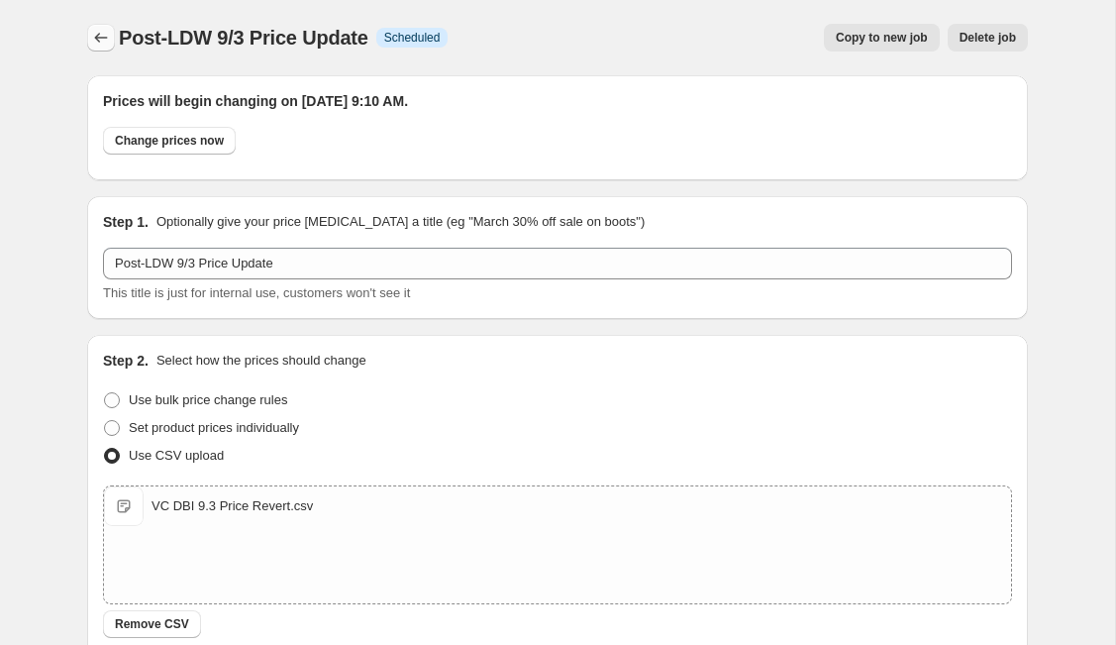
click at [95, 34] on icon "Price change jobs" at bounding box center [101, 38] width 20 height 20
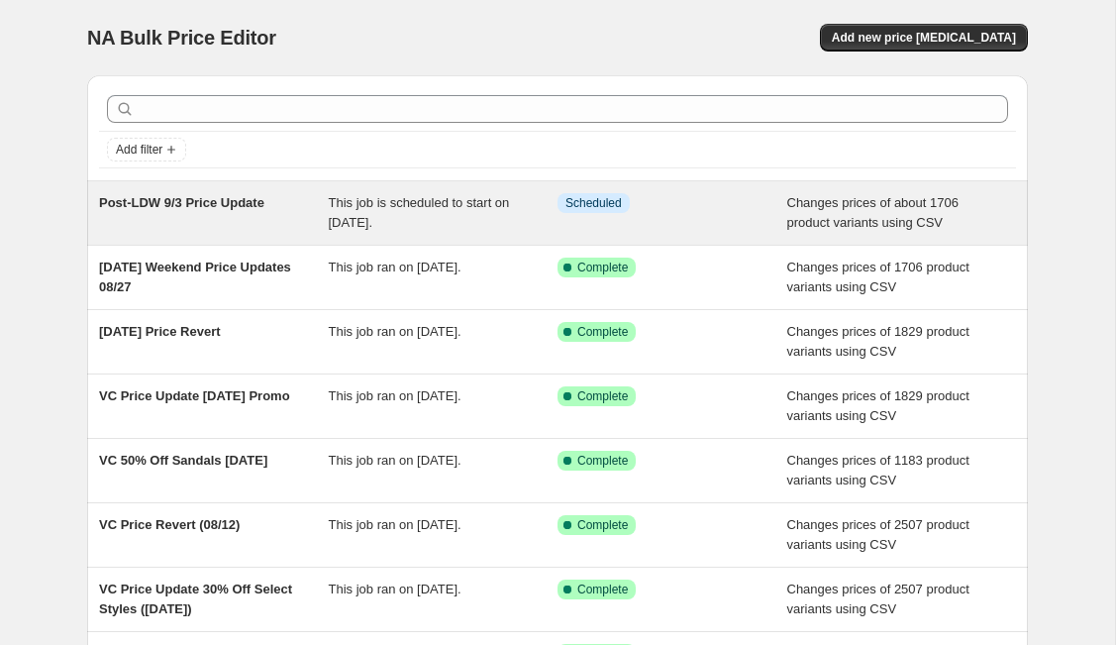
click at [769, 210] on div "Info Scheduled" at bounding box center [673, 213] width 230 height 40
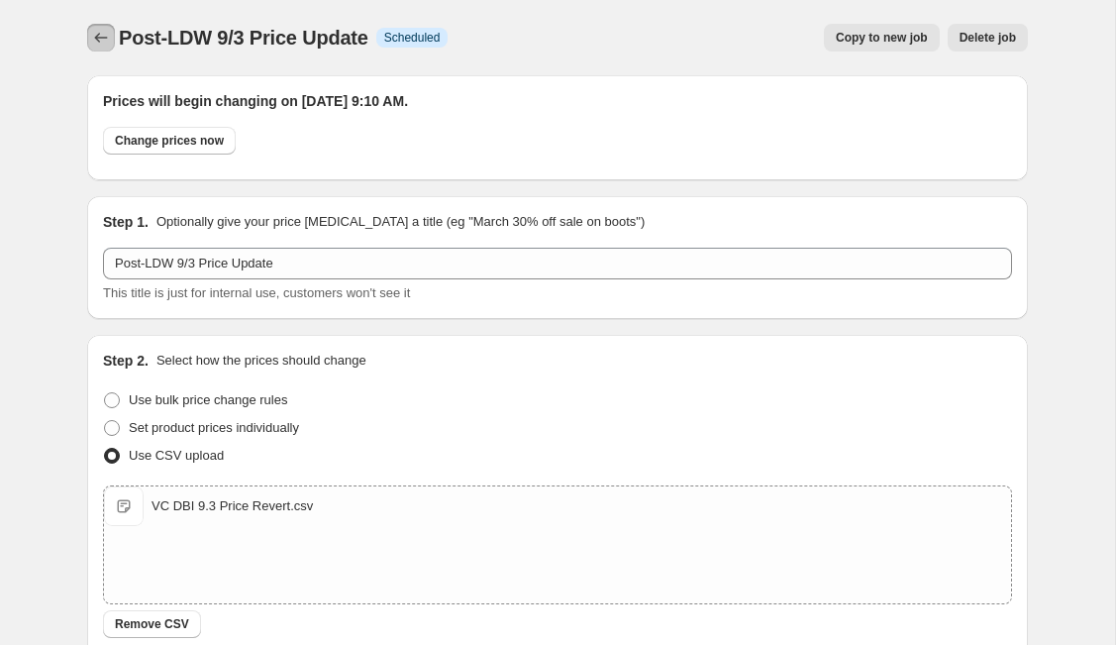
click at [101, 36] on icon "Price change jobs" at bounding box center [101, 38] width 20 height 20
